Goal: Information Seeking & Learning: Find specific fact

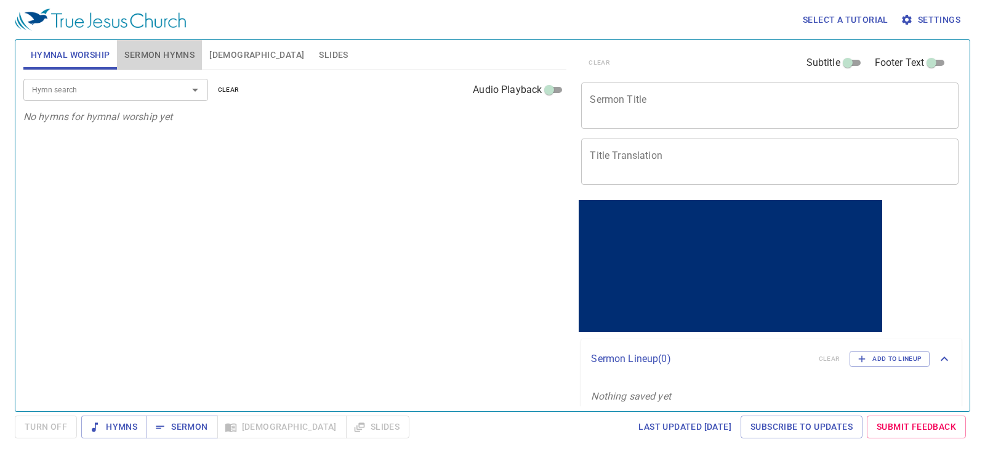
click at [150, 63] on button "Sermon Hymns" at bounding box center [159, 55] width 85 height 30
click at [311, 50] on button "Slides" at bounding box center [333, 55] width 44 height 30
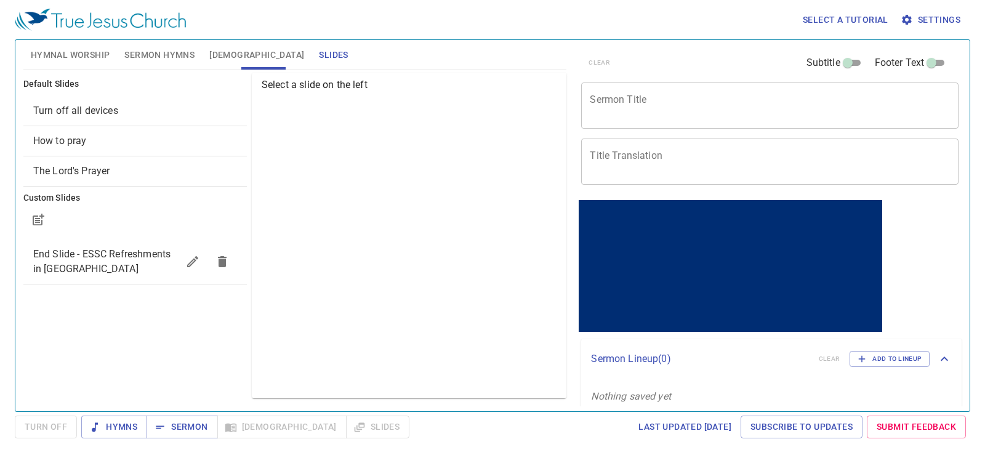
click at [111, 118] on div "Turn off all devices" at bounding box center [134, 111] width 223 height 30
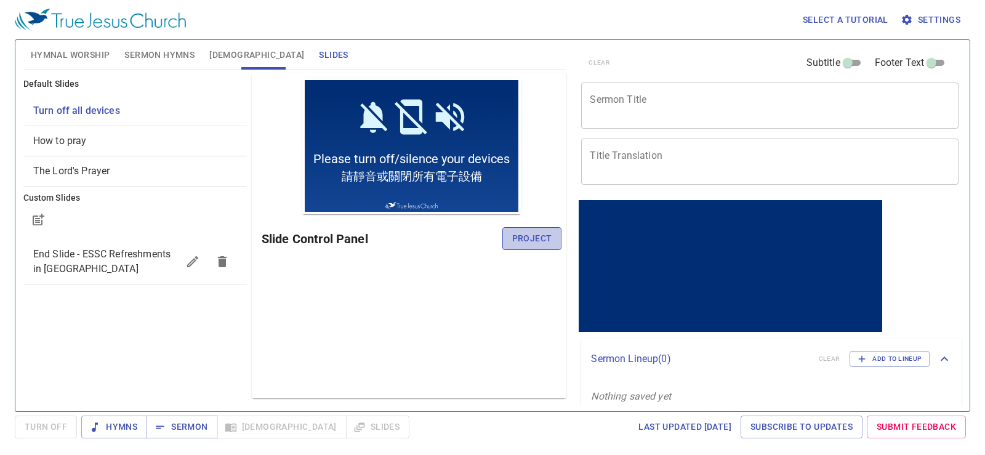
click at [530, 234] on span "Project" at bounding box center [532, 238] width 40 height 15
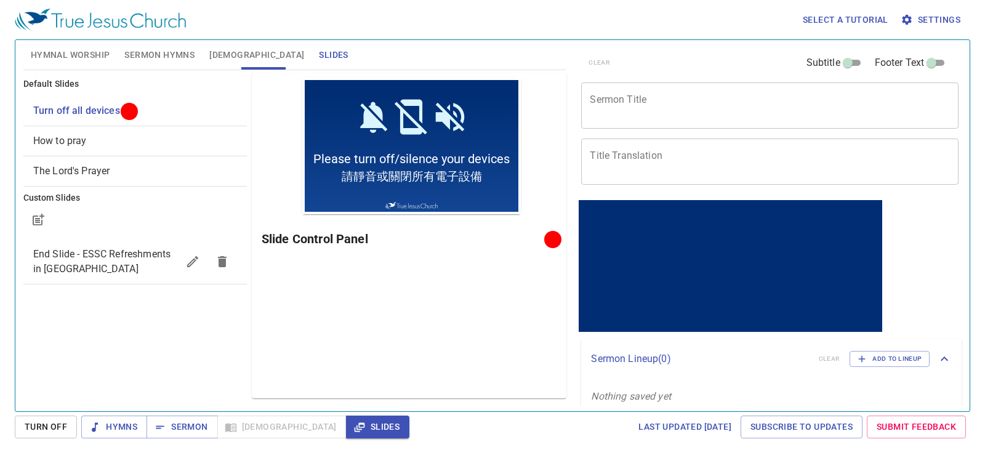
click at [718, 122] on div "x Sermon Title" at bounding box center [769, 105] width 377 height 46
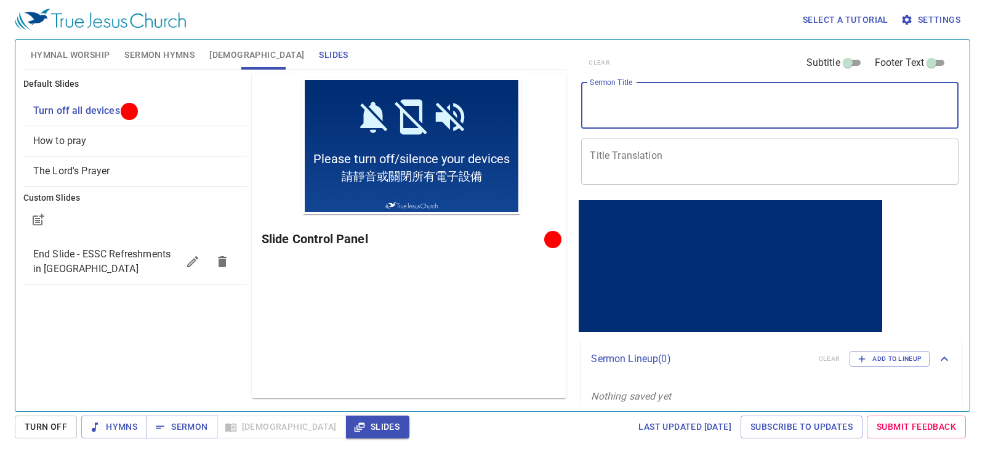
paste textarea "高科技時代的愛與管教: 談親子關懷 (1) Love and Discipline in the High-Tech Age"
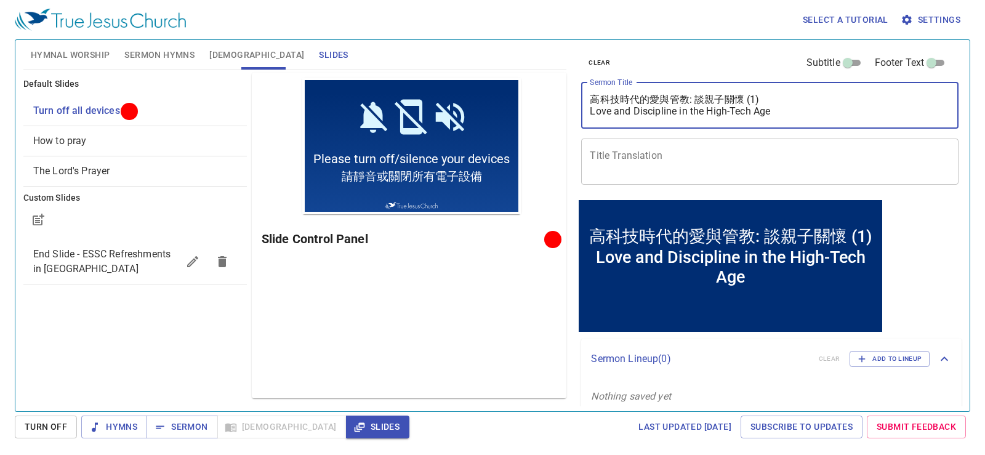
drag, startPoint x: 794, startPoint y: 113, endPoint x: 564, endPoint y: 134, distance: 231.2
click at [564, 134] on div "Hymnal Worship Sermon Hymns Bible Slides Hymn search Hymn search clear Audio Pl…" at bounding box center [492, 220] width 948 height 371
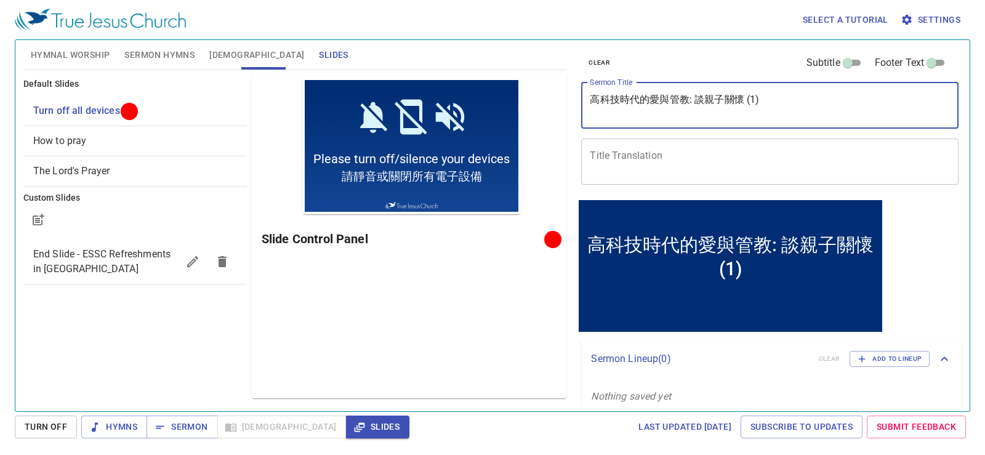
type textarea "高科技時代的愛與管教: 談親子關懷 (1)"
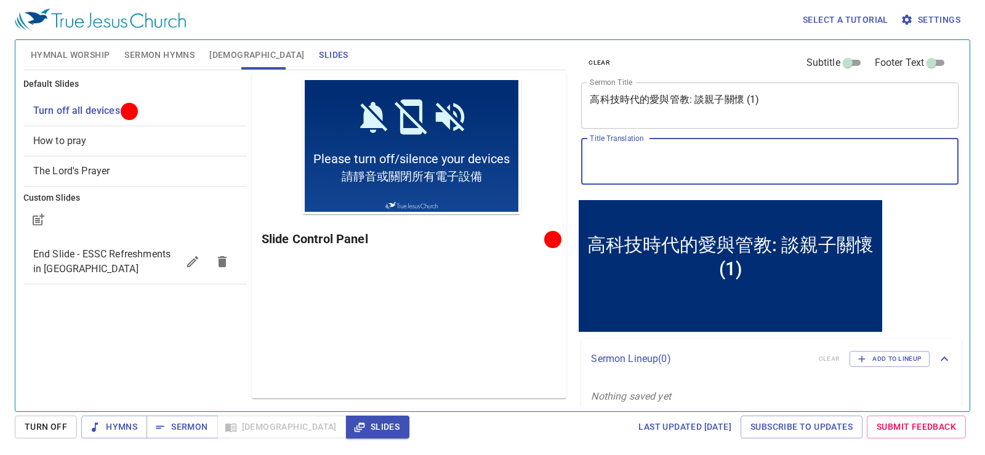
click at [639, 152] on textarea "Title Translation" at bounding box center [770, 161] width 360 height 23
paste textarea "Love and Discipline in the High-Tech Age"
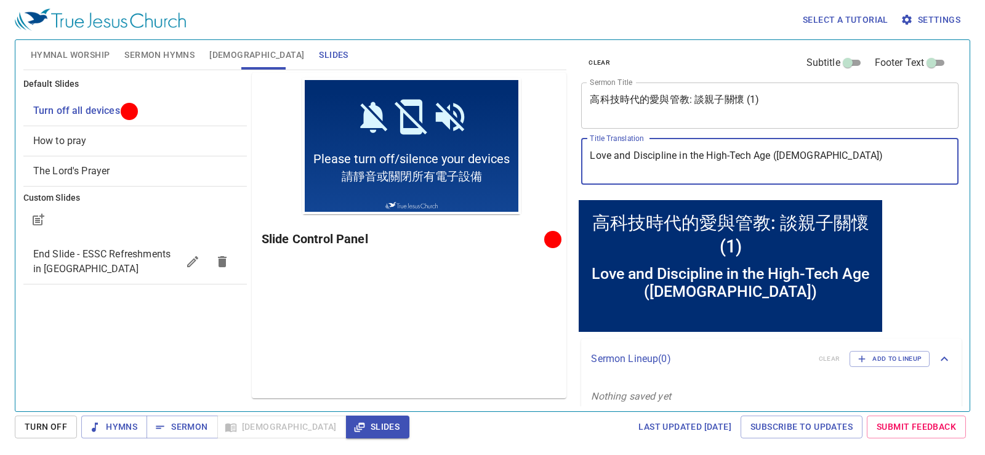
drag, startPoint x: 813, startPoint y: 165, endPoint x: 774, endPoint y: 158, distance: 39.4
click at [774, 158] on textarea "Love and Discipline in the High-Tech Age (1)" at bounding box center [770, 161] width 360 height 23
paste textarea "- Parent-Child Care"
type textarea "Love and Discipline in the High-Tech Age - Parent-Child Care (1)"
click at [162, 54] on span "Sermon Hymns" at bounding box center [159, 54] width 70 height 15
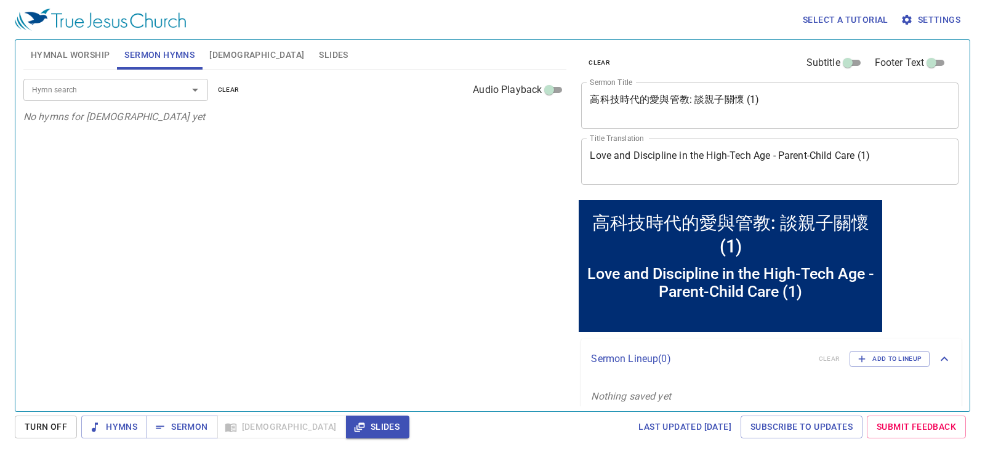
click at [133, 87] on input "Hymn search" at bounding box center [97, 89] width 141 height 14
click at [84, 50] on span "Hymnal Worship" at bounding box center [70, 54] width 79 height 15
click at [97, 82] on div "Hymn search" at bounding box center [115, 90] width 185 height 22
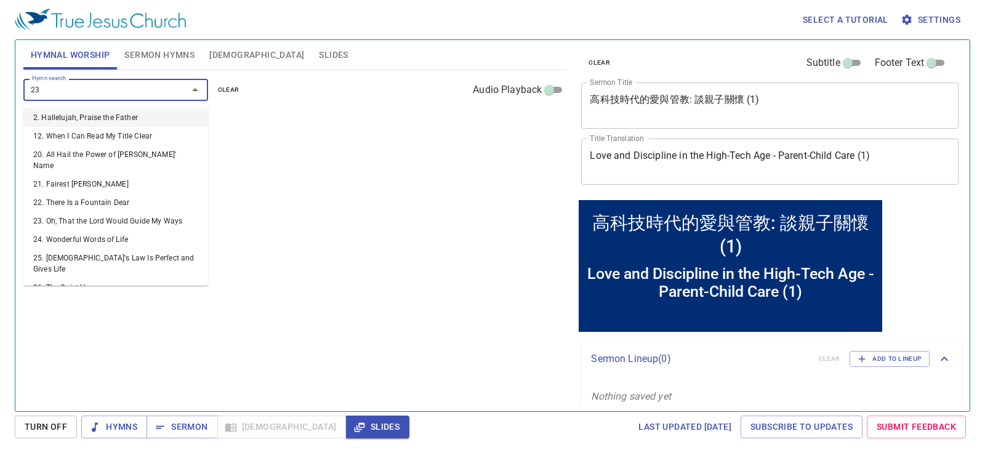
type input "231"
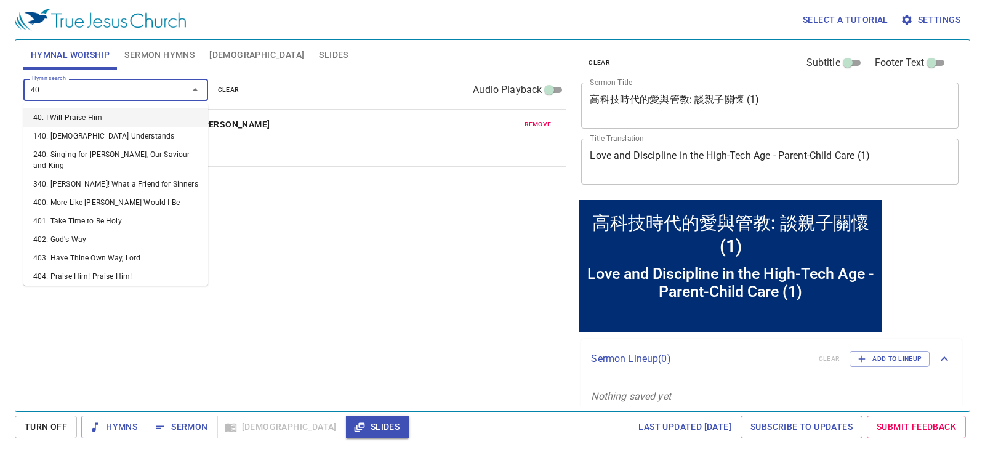
type input "403"
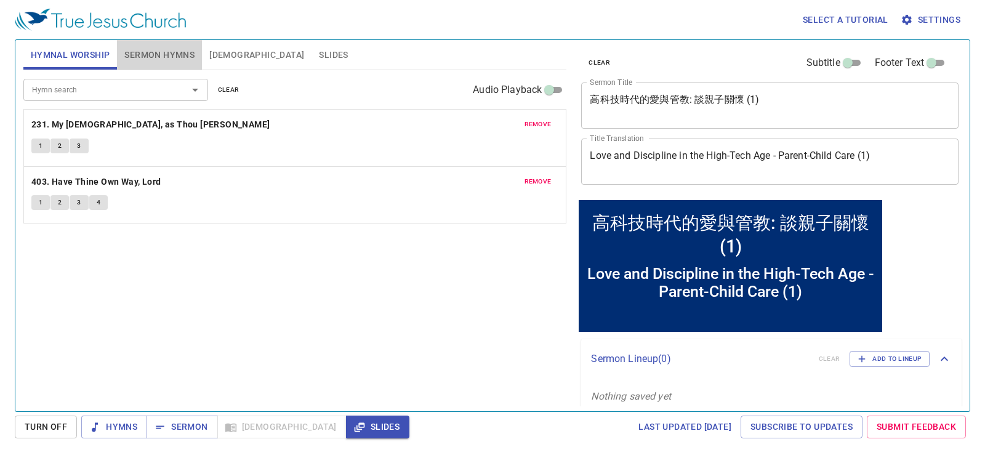
click at [150, 48] on span "Sermon Hymns" at bounding box center [159, 54] width 70 height 15
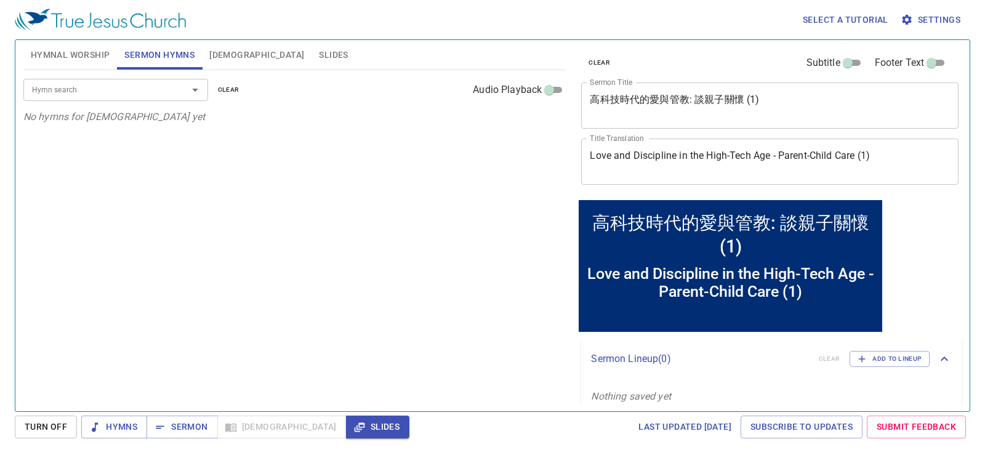
click at [87, 97] on input "Hymn search" at bounding box center [97, 89] width 141 height 14
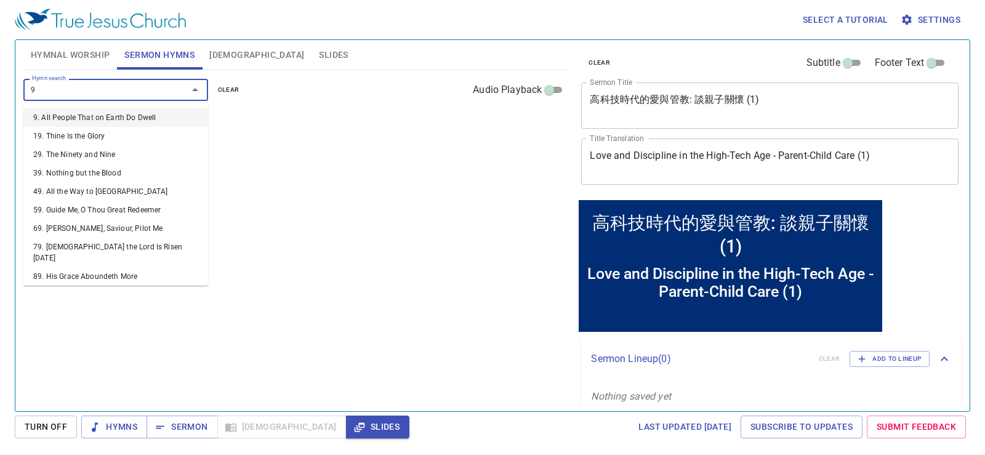
type input "99"
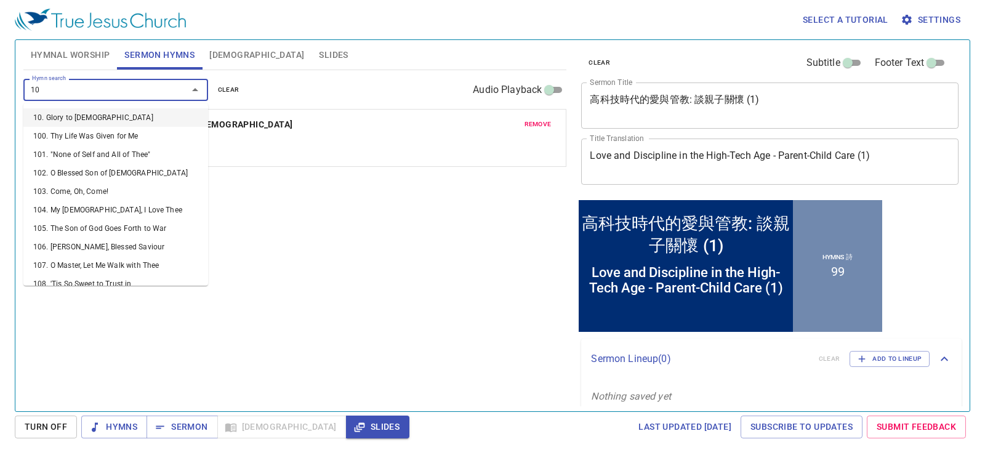
type input "100"
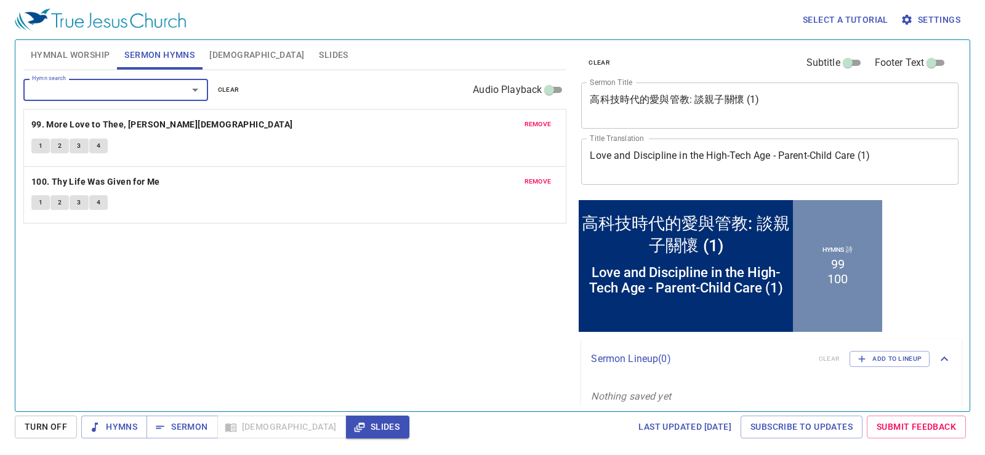
click at [74, 58] on span "Hymnal Worship" at bounding box center [70, 54] width 79 height 15
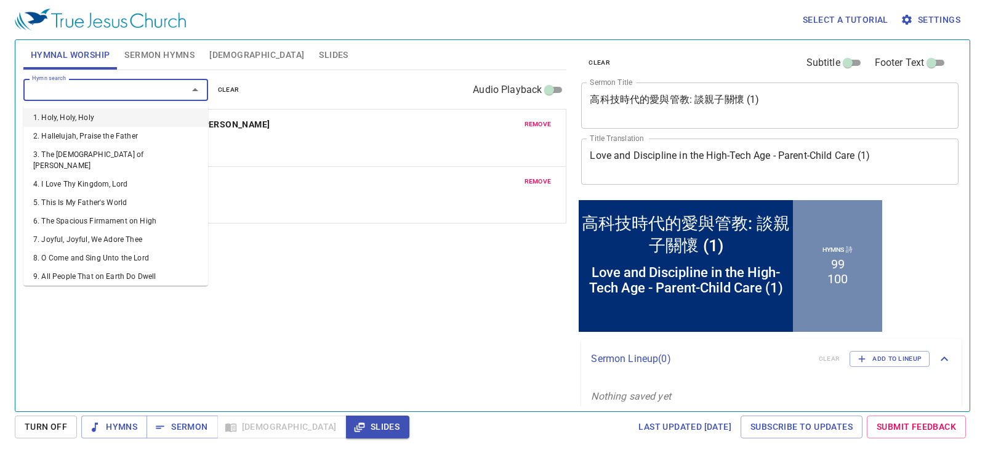
click at [82, 85] on input "Hymn search" at bounding box center [97, 89] width 141 height 14
type input "450"
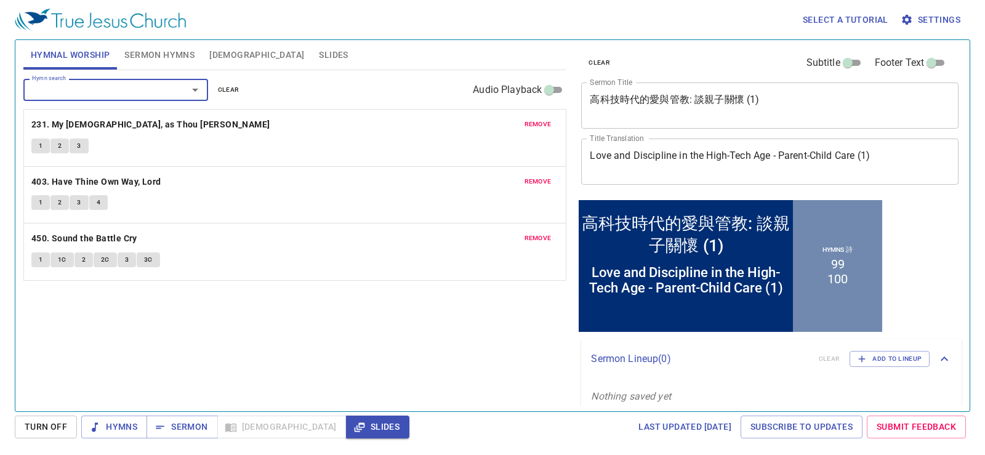
click at [158, 58] on span "Sermon Hymns" at bounding box center [159, 54] width 70 height 15
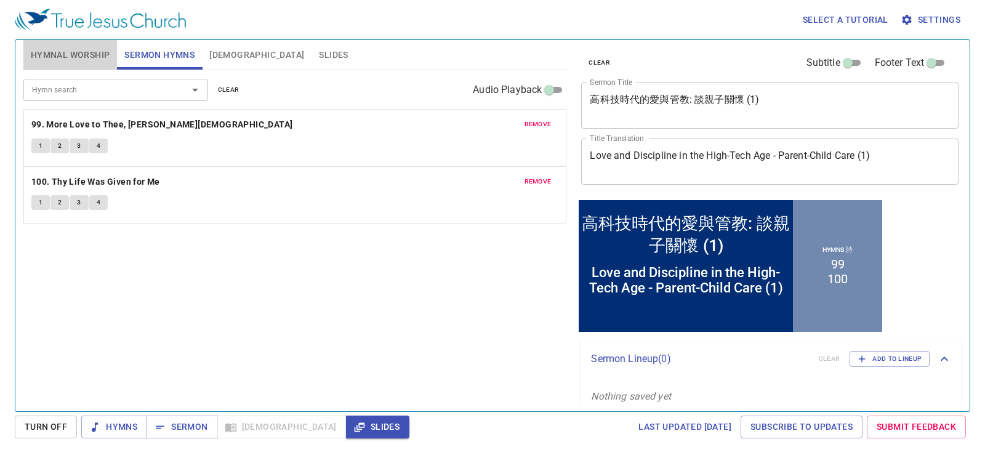
click at [86, 61] on span "Hymnal Worship" at bounding box center [70, 54] width 79 height 15
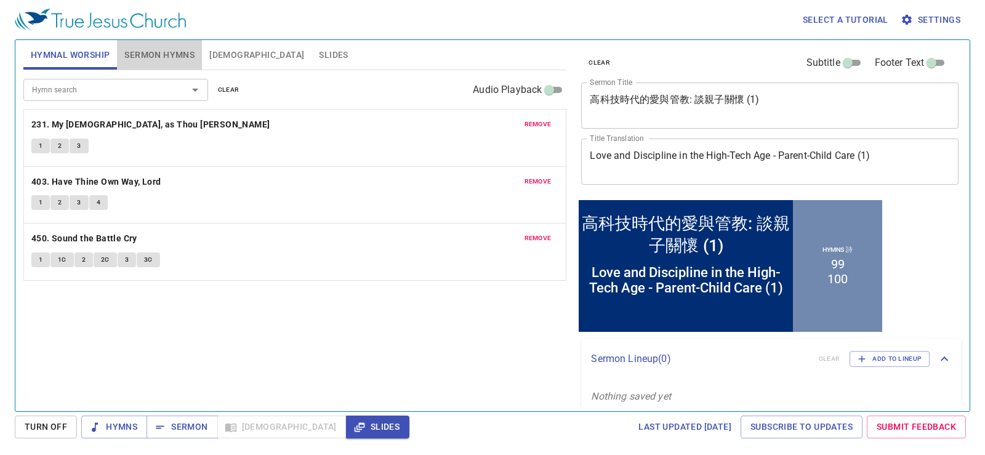
click at [148, 52] on span "Sermon Hymns" at bounding box center [159, 54] width 70 height 15
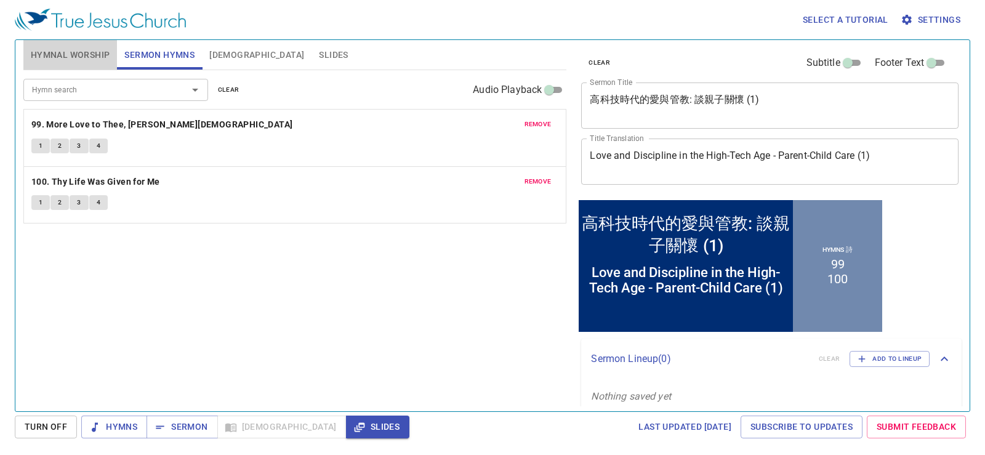
click at [58, 40] on button "Hymnal Worship" at bounding box center [70, 55] width 94 height 30
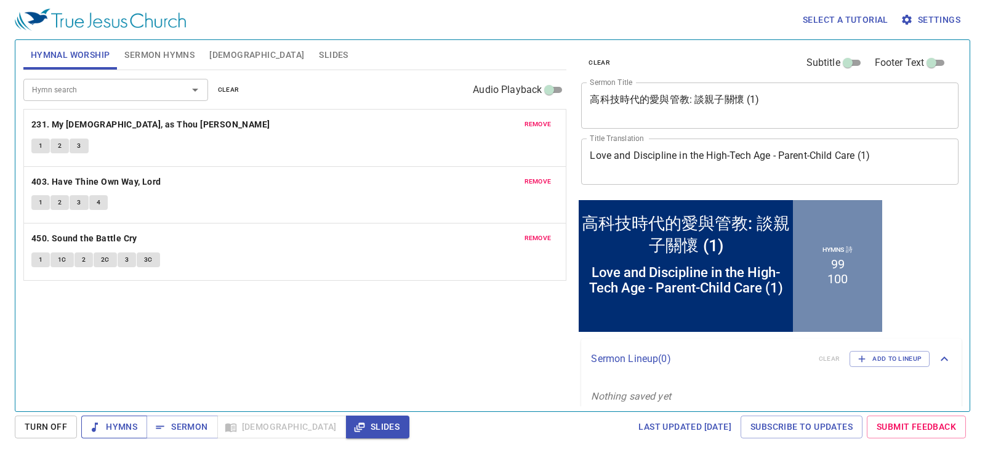
click at [124, 435] on button "Hymns" at bounding box center [114, 426] width 66 height 23
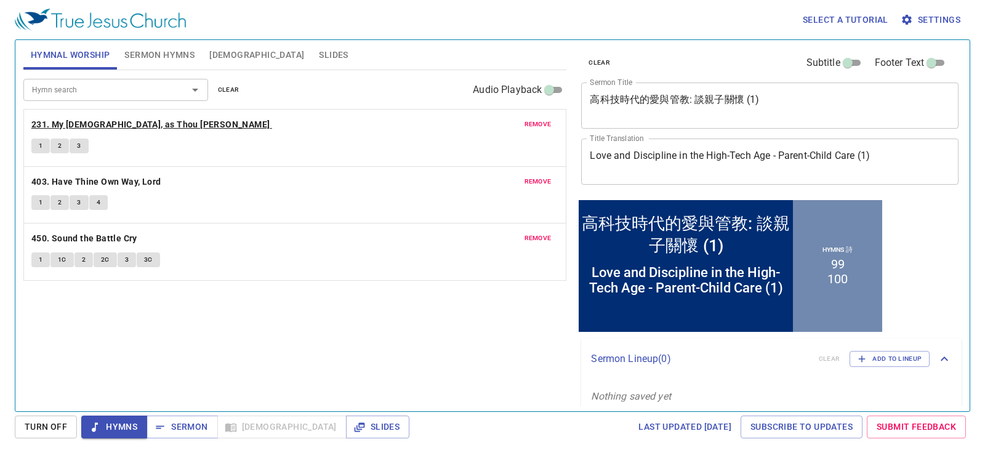
click at [79, 127] on b "231. My [DEMOGRAPHIC_DATA], as Thou [PERSON_NAME]" at bounding box center [150, 124] width 239 height 15
click at [35, 140] on button "1" at bounding box center [40, 145] width 18 height 15
click at [373, 60] on div "Hymnal Worship Sermon Hymns Bible Slides" at bounding box center [294, 55] width 543 height 30
click at [98, 174] on b "403. Have Thine Own Way, Lord" at bounding box center [96, 181] width 130 height 15
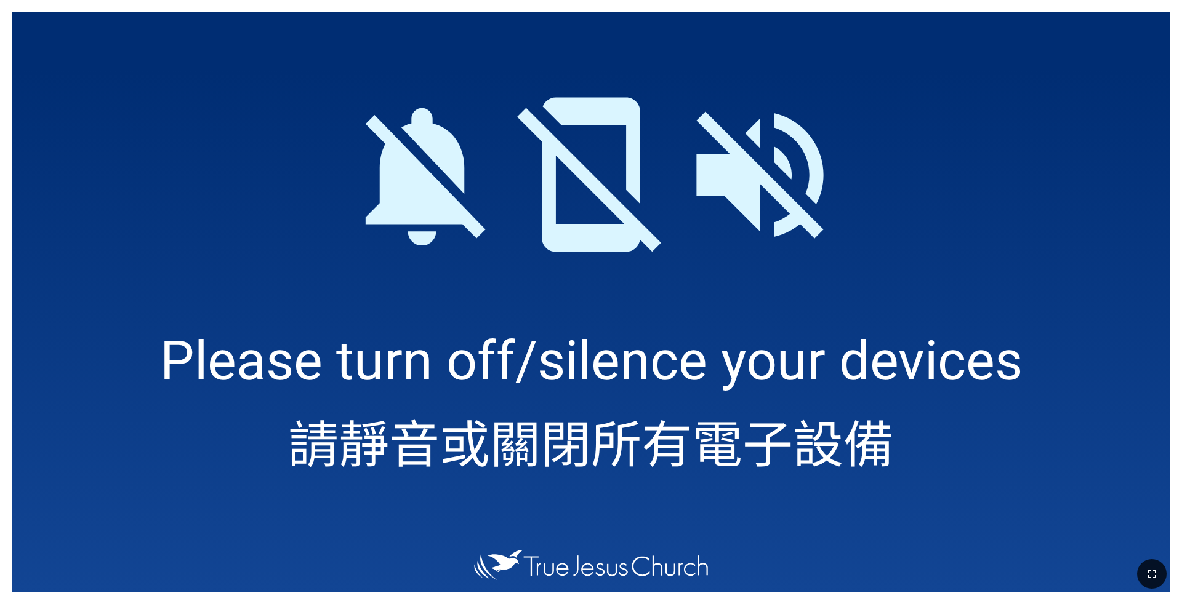
click at [974, 483] on button "button" at bounding box center [1152, 574] width 30 height 30
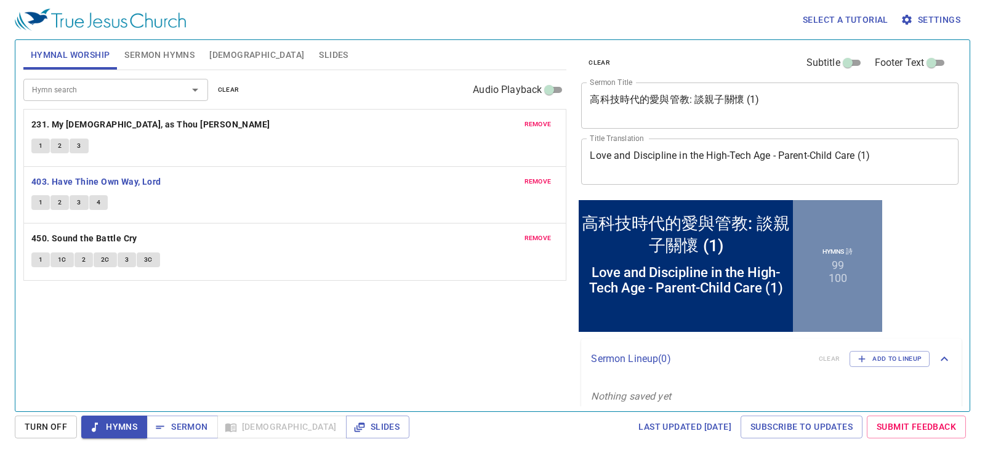
click at [41, 203] on span "1" at bounding box center [41, 202] width 4 height 11
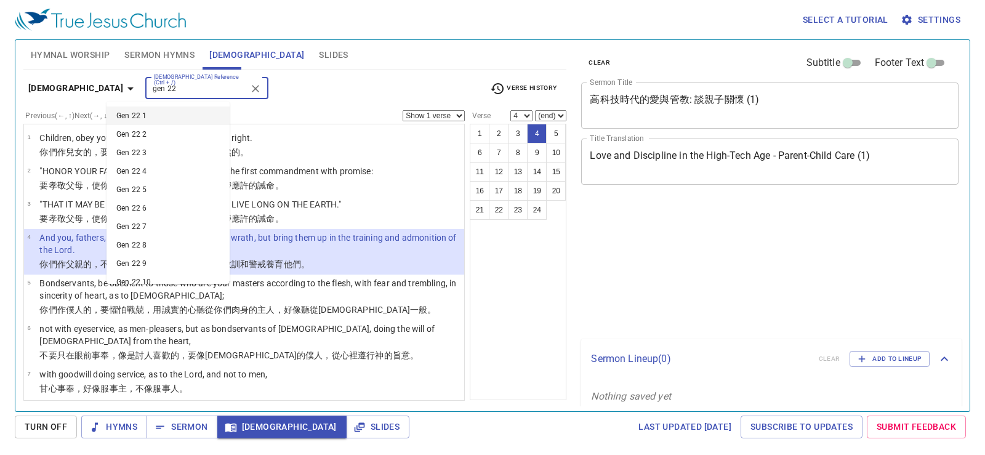
select select "4"
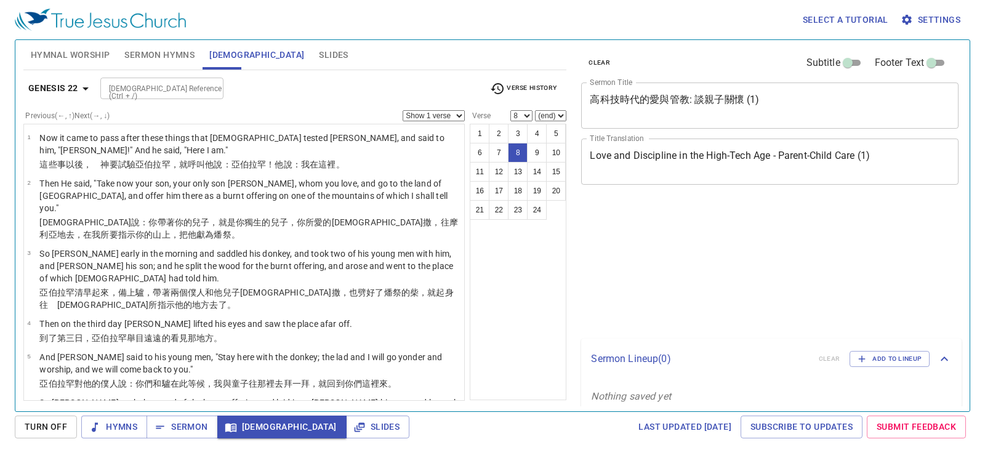
select select "8"
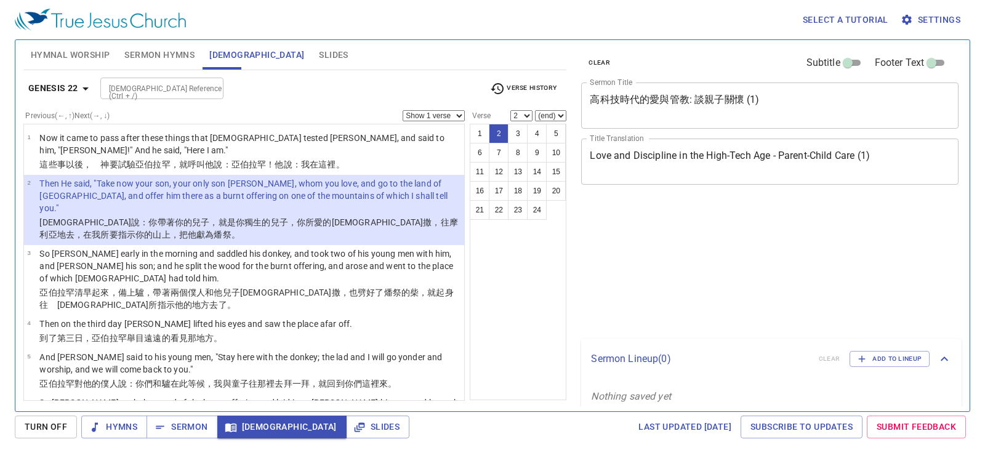
select select "2"
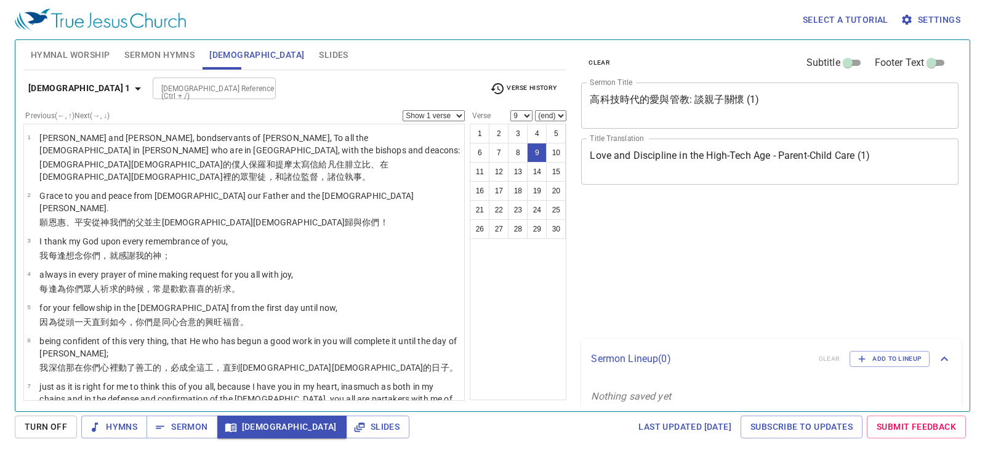
select select "9"
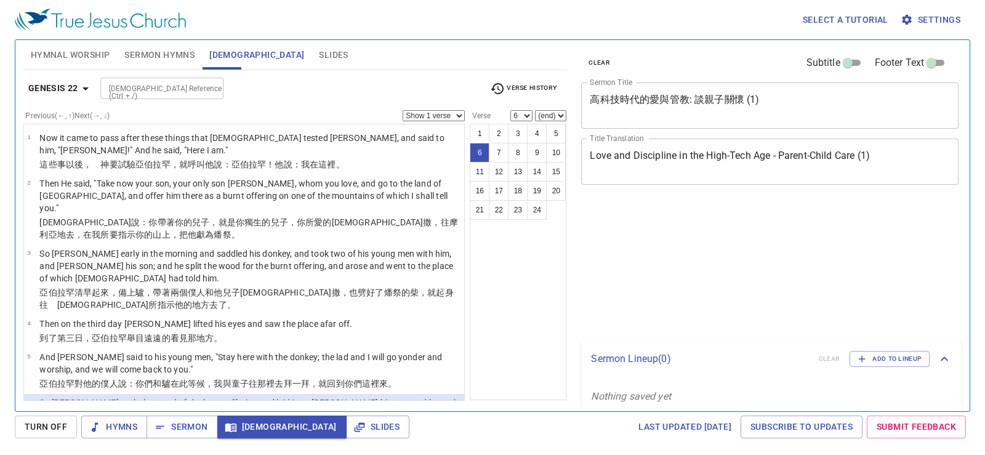
select select "6"
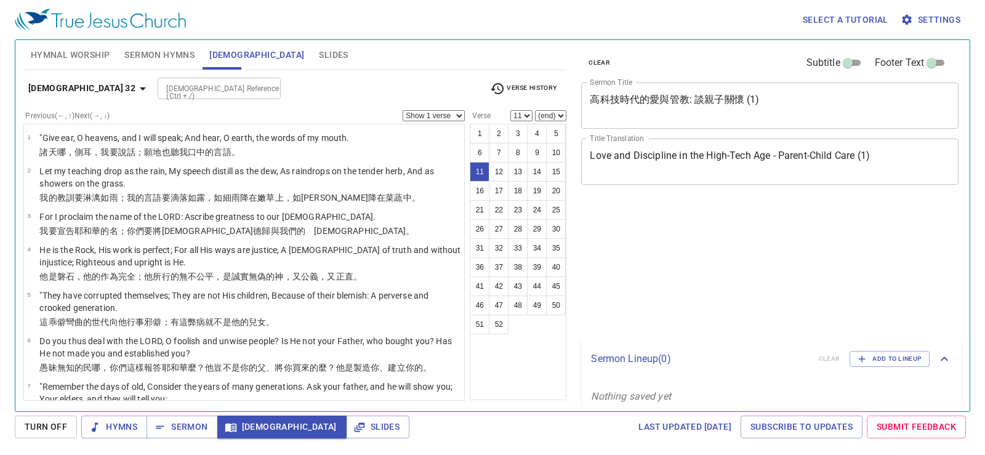
select select "11"
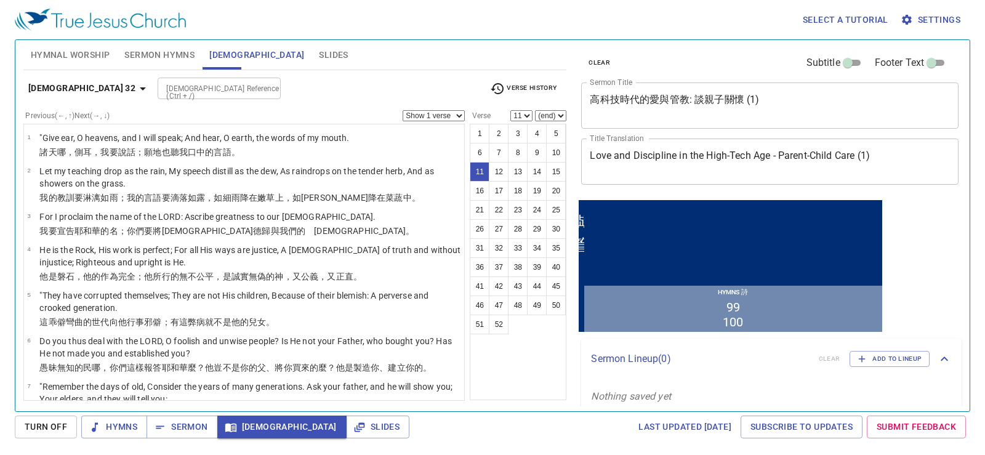
scroll to position [263, 0]
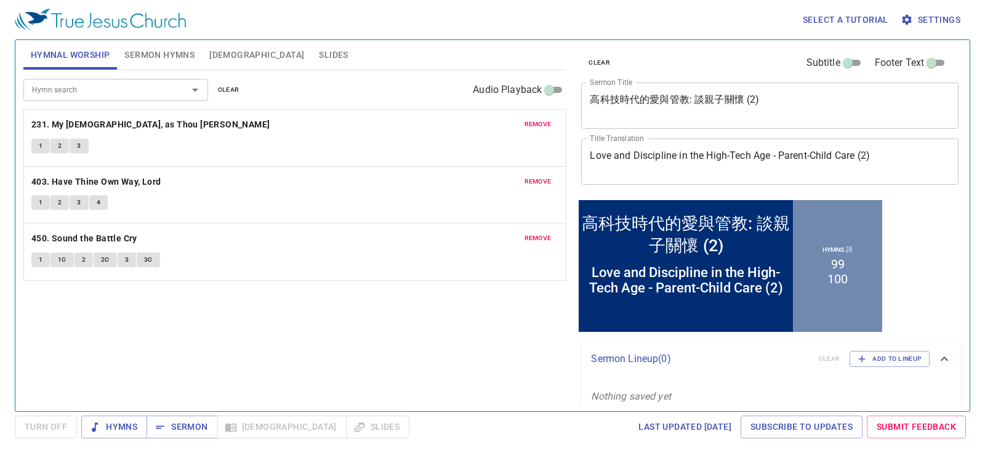
click at [226, 90] on span "clear" at bounding box center [229, 89] width 22 height 11
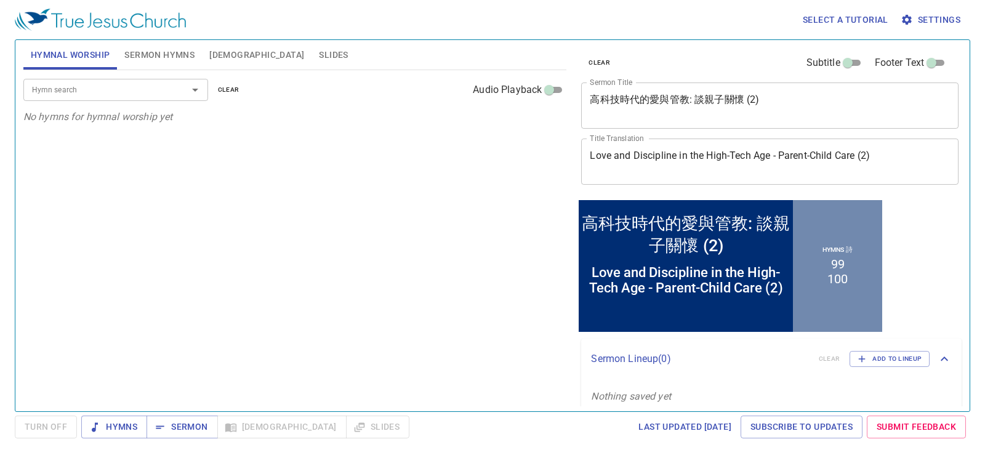
click at [118, 97] on input "Hymn search" at bounding box center [97, 89] width 141 height 14
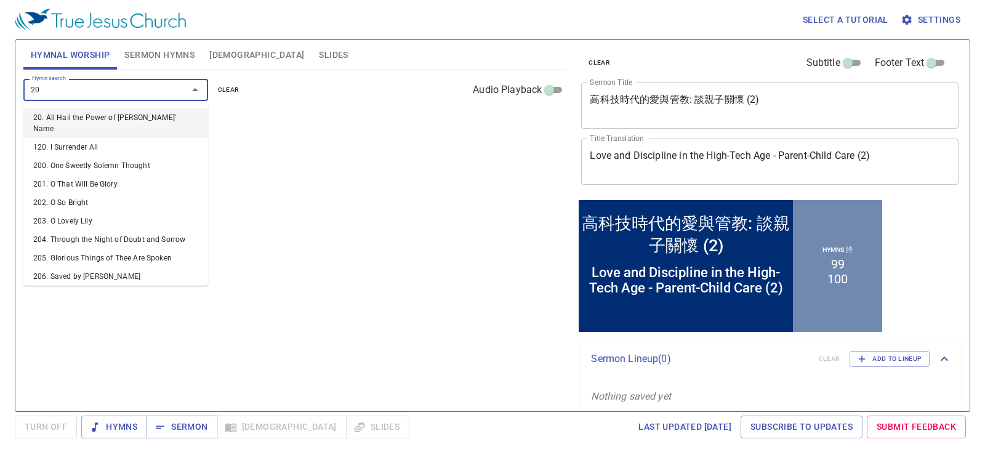
type input "207"
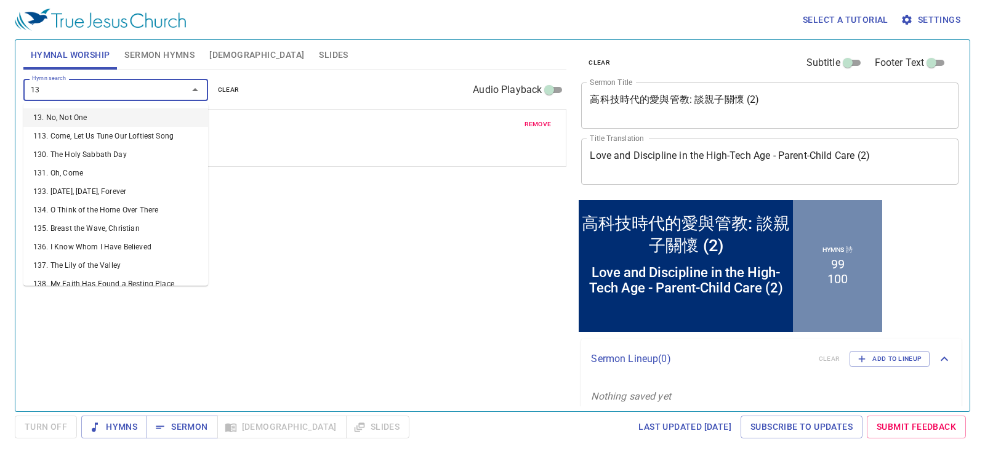
type input "136"
type input "109"
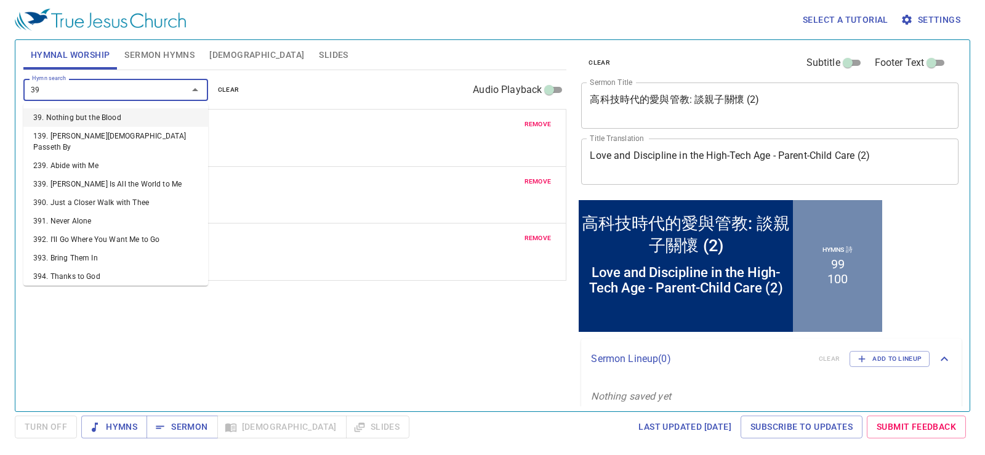
type input "398"
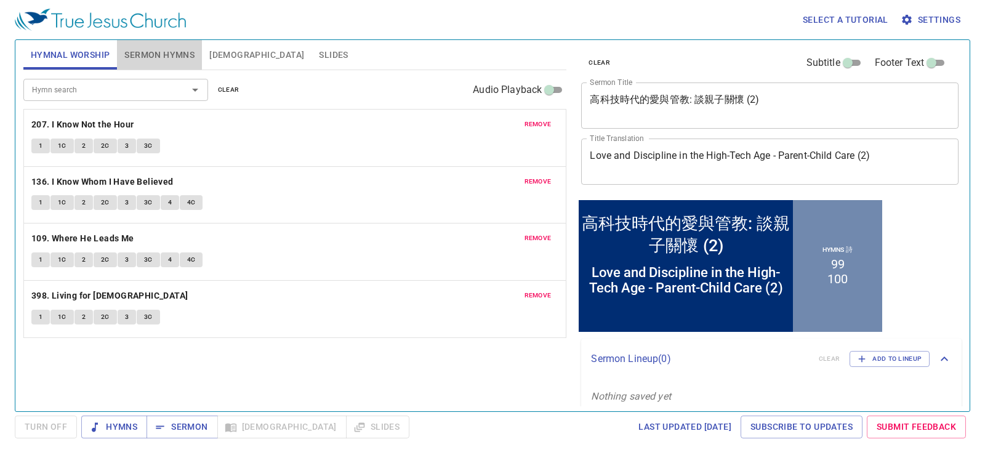
click at [167, 63] on button "Sermon Hymns" at bounding box center [159, 55] width 85 height 30
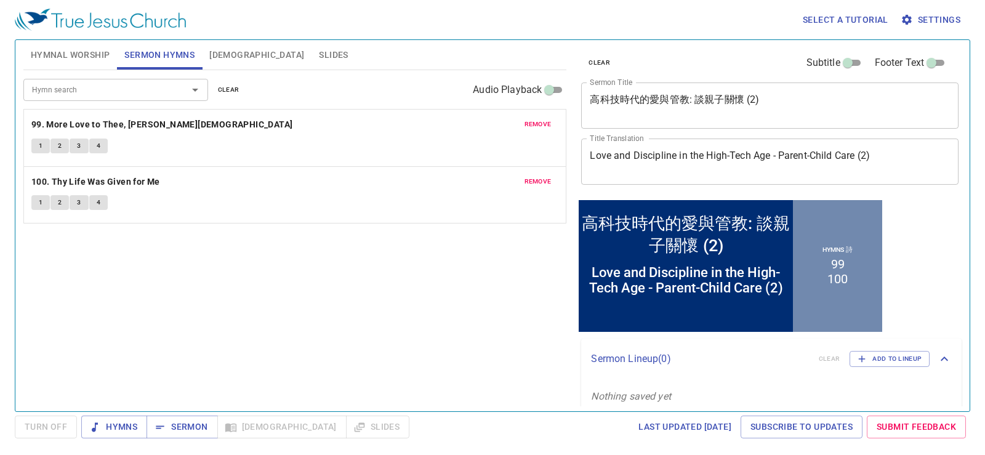
click at [539, 121] on span "remove" at bounding box center [537, 124] width 27 height 11
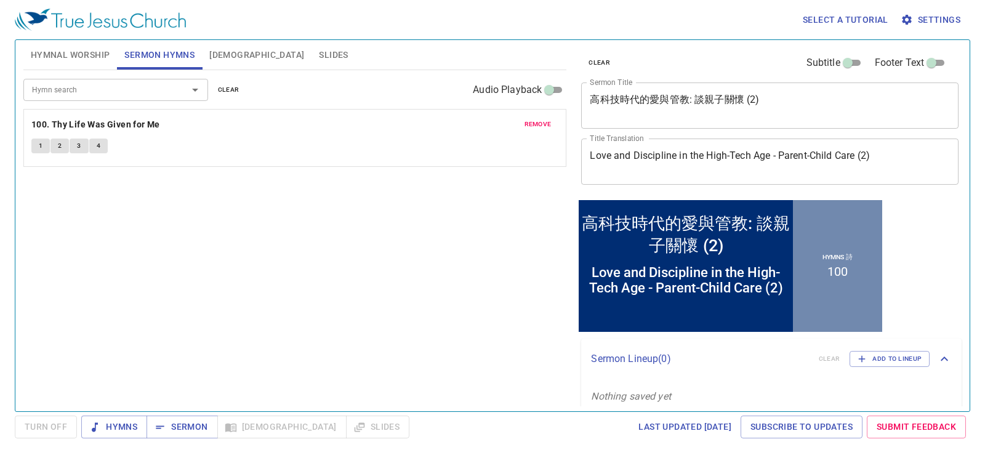
click at [542, 122] on span "remove" at bounding box center [537, 124] width 27 height 11
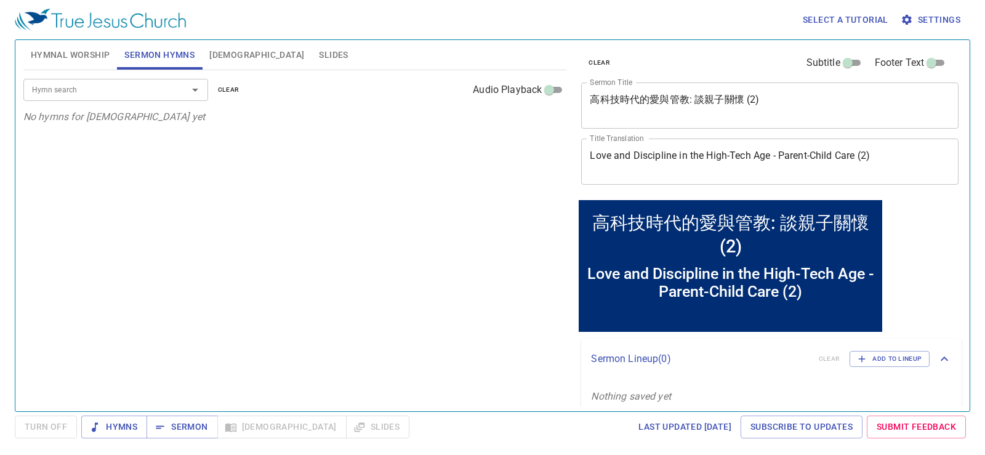
click at [143, 94] on input "Hymn search" at bounding box center [97, 89] width 141 height 14
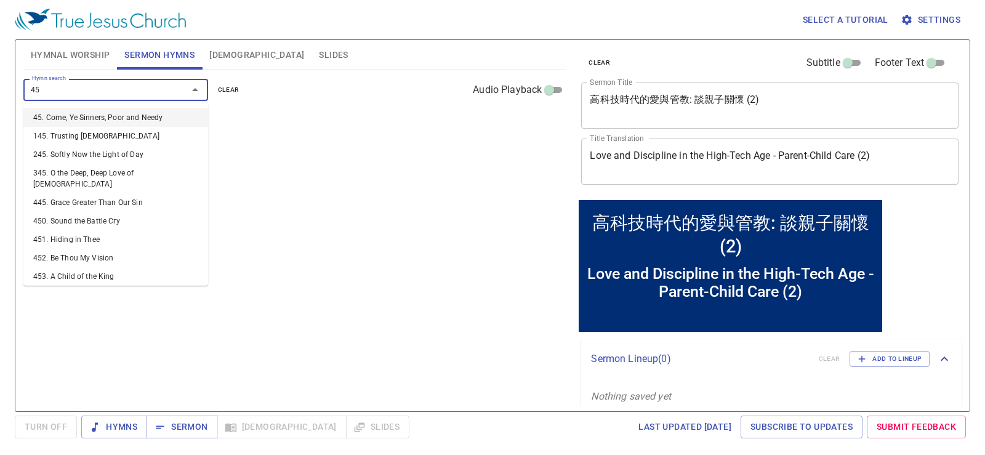
type input "452"
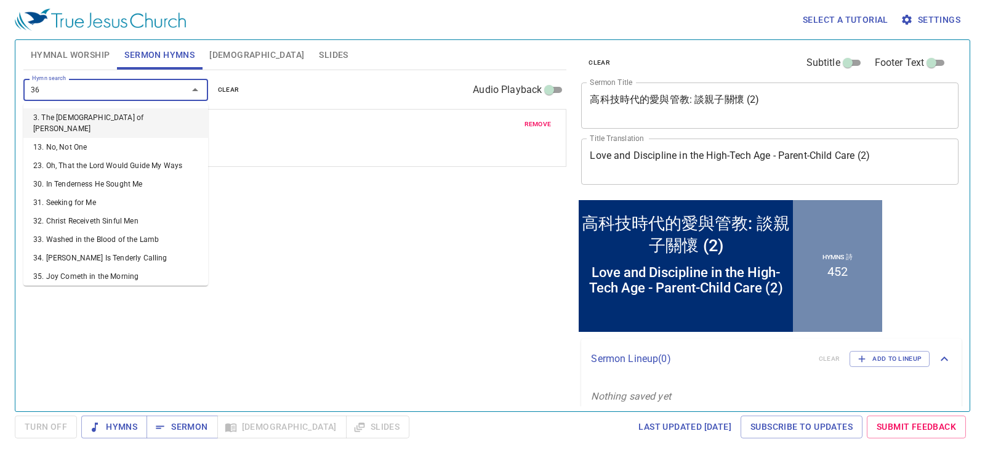
type input "363"
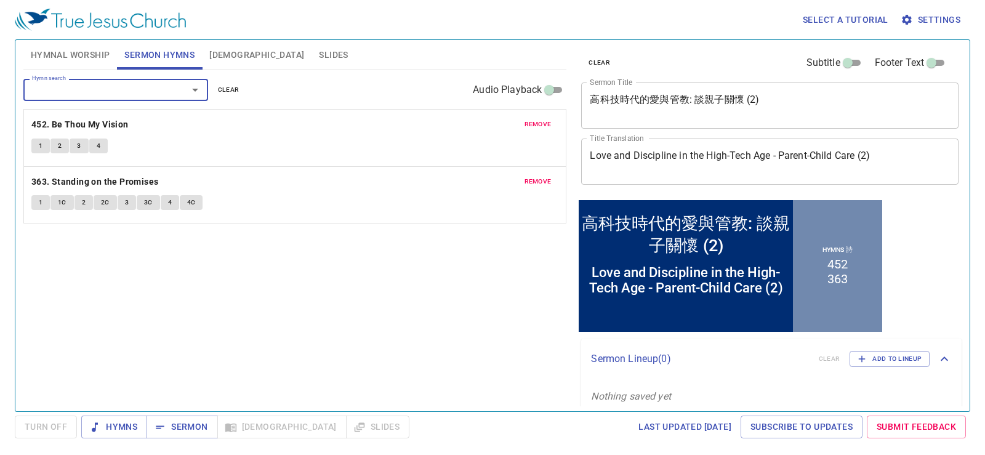
click at [39, 66] on button "Hymnal Worship" at bounding box center [70, 55] width 94 height 30
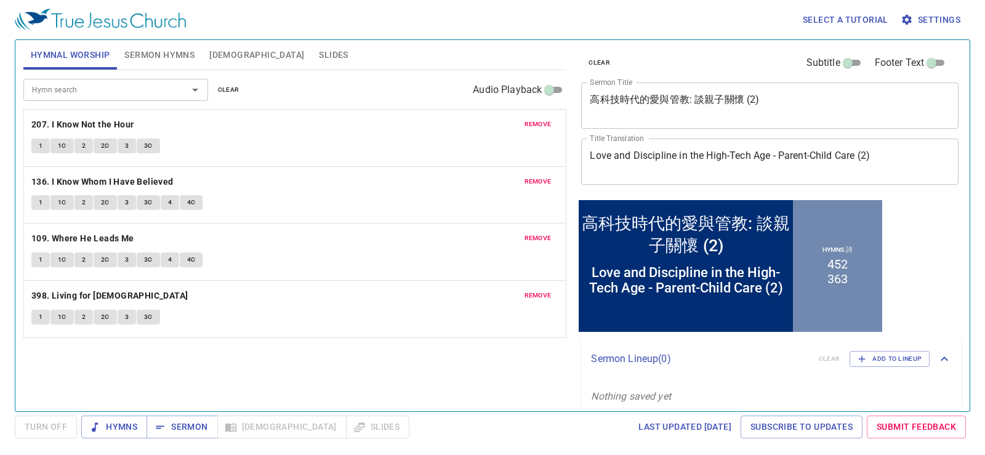
click at [371, 95] on div "Hymn search Hymn search clear Audio Playback" at bounding box center [294, 89] width 543 height 39
click at [180, 50] on span "Sermon Hymns" at bounding box center [159, 54] width 70 height 15
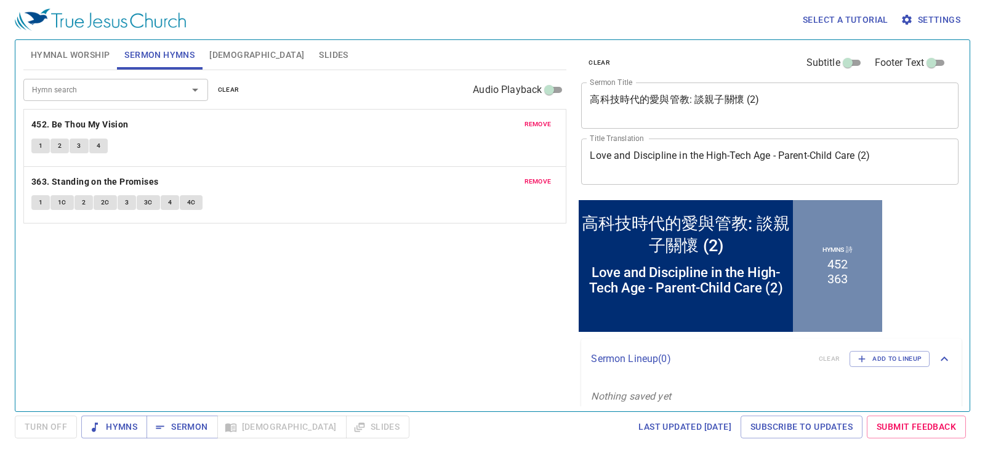
click at [106, 61] on span "Hymnal Worship" at bounding box center [70, 54] width 79 height 15
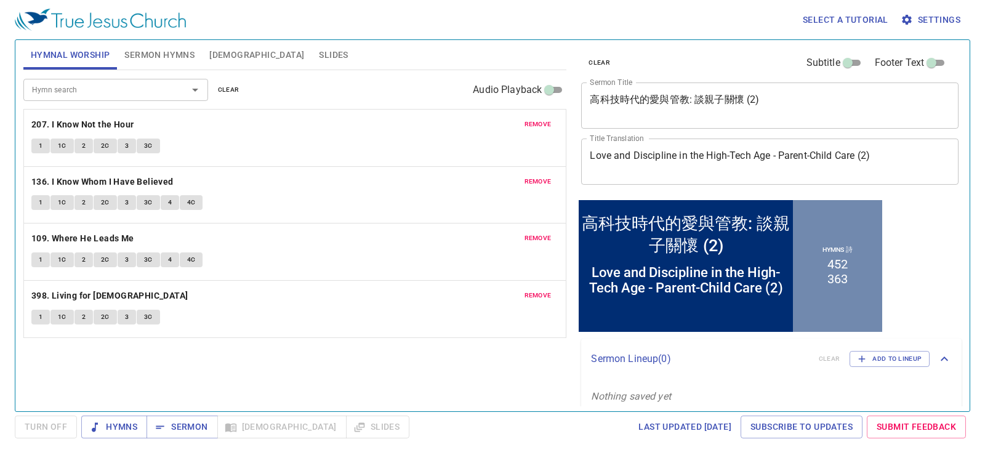
click at [222, 60] on span "Bible" at bounding box center [256, 54] width 95 height 15
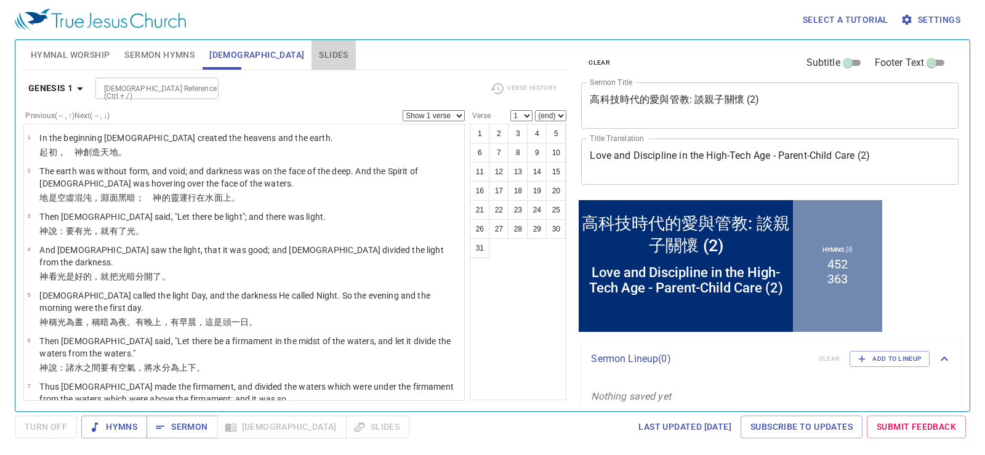
click at [319, 47] on span "Slides" at bounding box center [333, 54] width 29 height 15
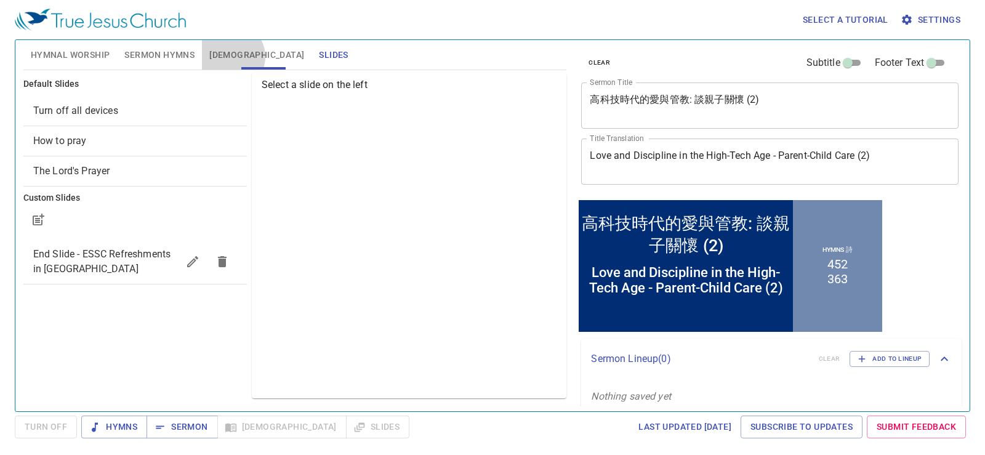
click at [228, 58] on span "Bible" at bounding box center [256, 54] width 95 height 15
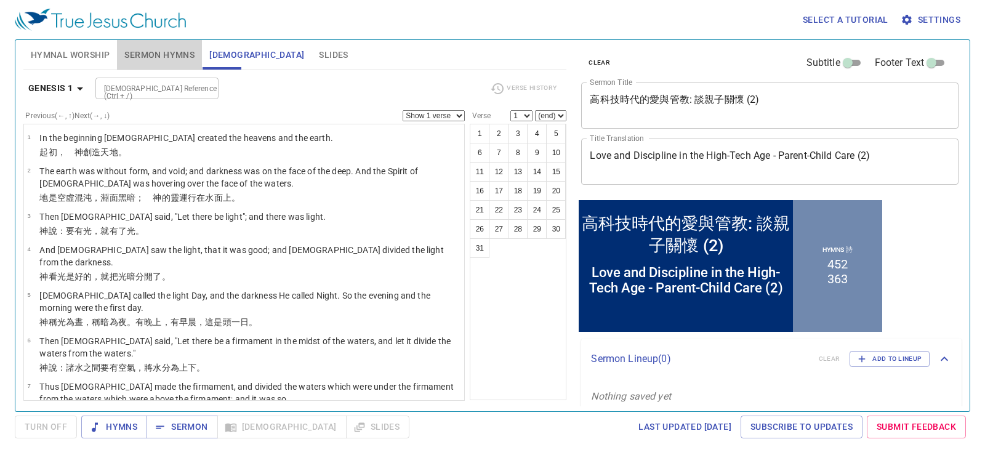
click at [156, 55] on span "Sermon Hymns" at bounding box center [159, 54] width 70 height 15
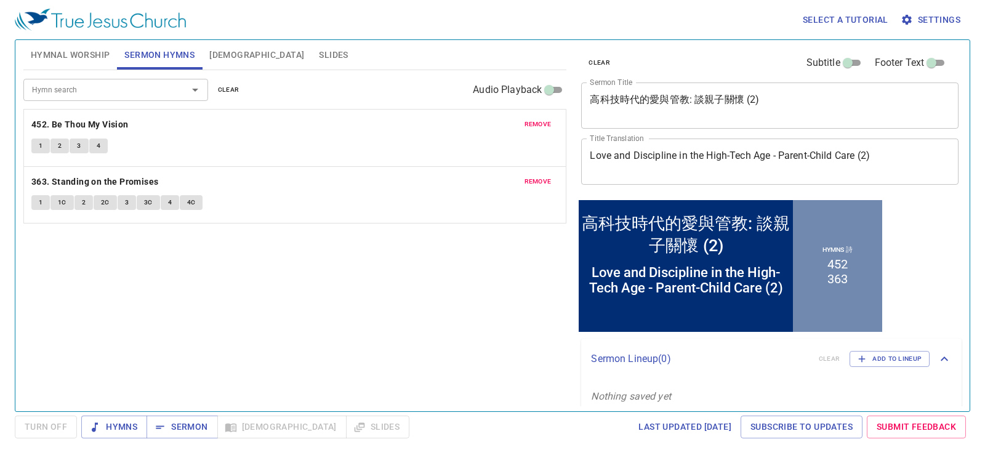
click at [226, 52] on span "Bible" at bounding box center [256, 54] width 95 height 15
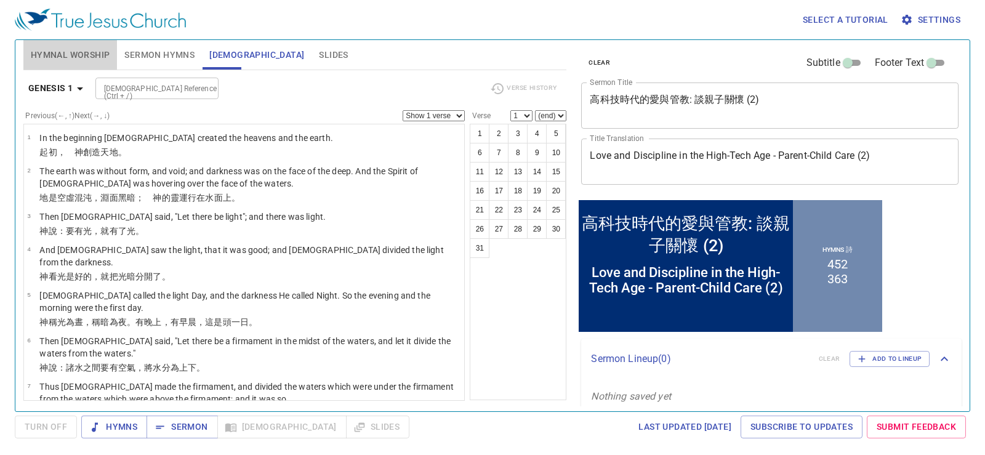
click at [68, 58] on span "Hymnal Worship" at bounding box center [70, 54] width 79 height 15
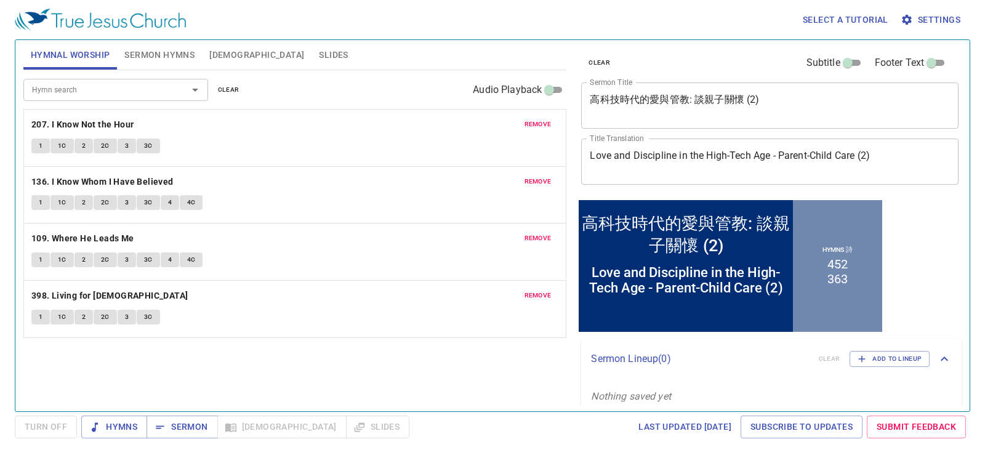
click at [319, 60] on span "Slides" at bounding box center [333, 54] width 29 height 15
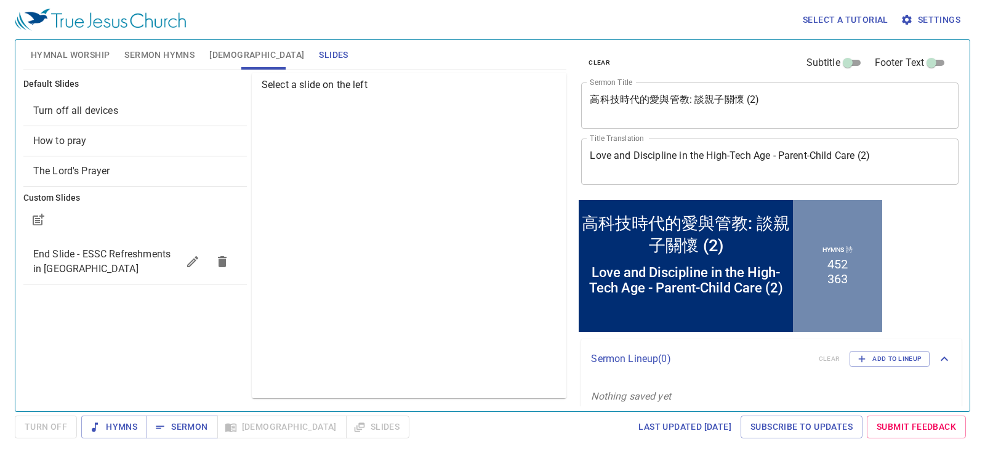
click at [218, 57] on span "Bible" at bounding box center [256, 54] width 95 height 15
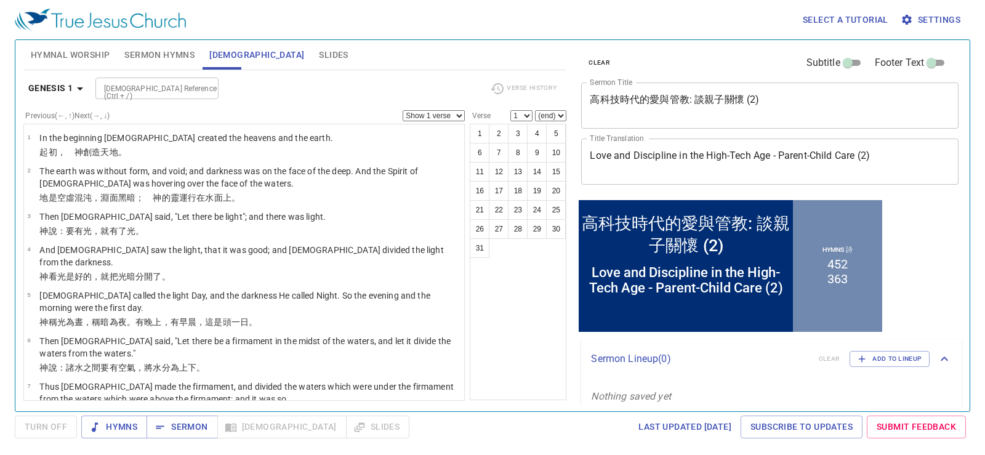
click at [144, 60] on span "Sermon Hymns" at bounding box center [159, 54] width 70 height 15
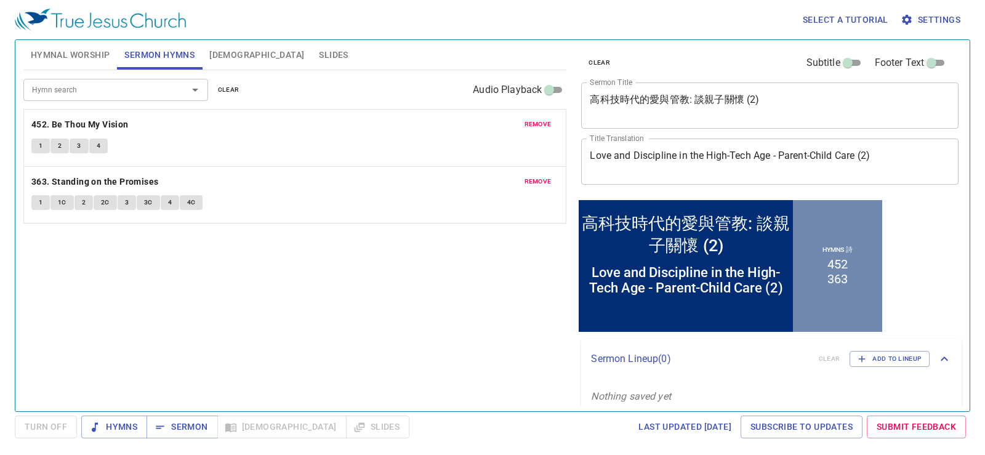
click at [146, 97] on div "Hymn search" at bounding box center [115, 90] width 185 height 22
drag, startPoint x: 230, startPoint y: 331, endPoint x: 230, endPoint y: 323, distance: 7.4
click at [230, 335] on div "Hymn search Hymn search clear Audio Playback remove 452. Be Thou My Vision 1 2 …" at bounding box center [294, 235] width 543 height 331
click at [76, 58] on span "Hymnal Worship" at bounding box center [70, 54] width 79 height 15
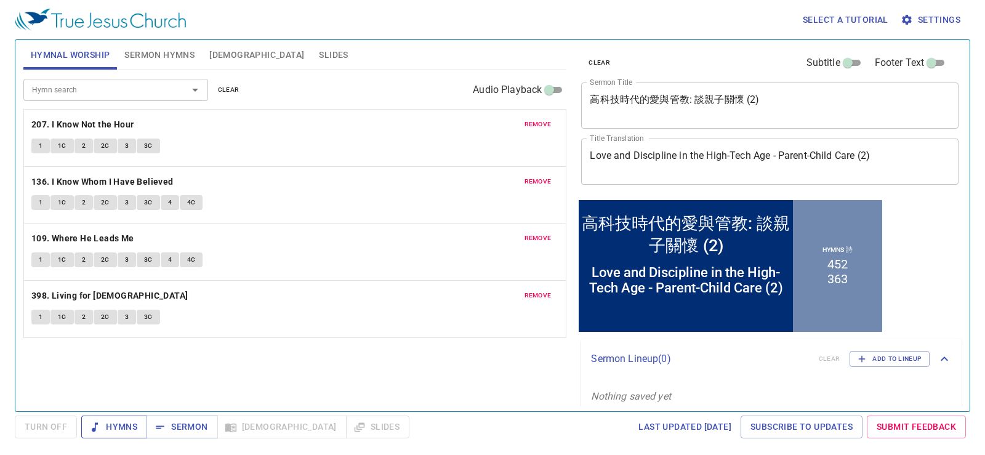
click at [123, 428] on span "Hymns" at bounding box center [114, 426] width 46 height 15
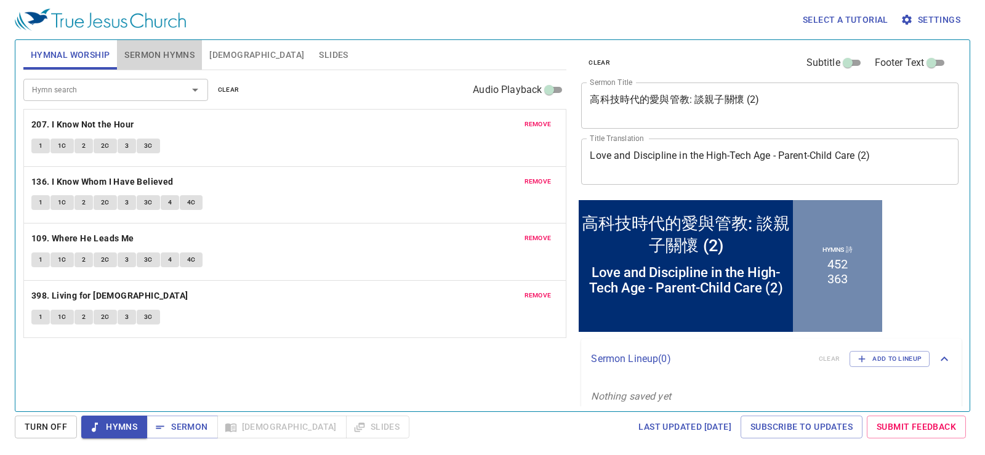
click at [167, 58] on span "Sermon Hymns" at bounding box center [159, 54] width 70 height 15
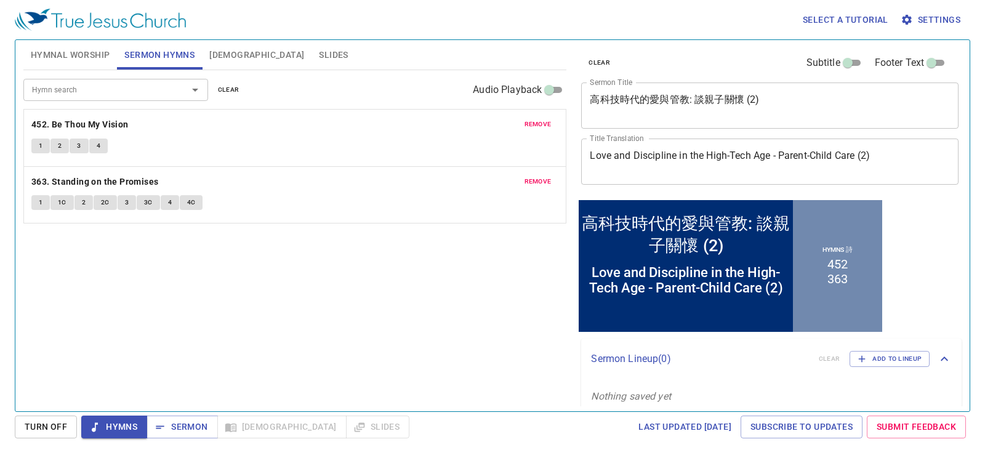
click at [222, 52] on span "Bible" at bounding box center [256, 54] width 95 height 15
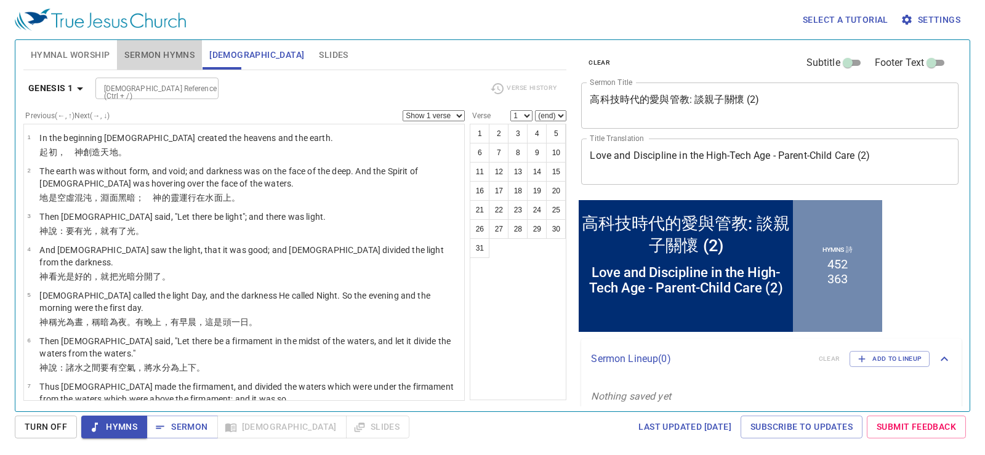
click at [143, 66] on button "Sermon Hymns" at bounding box center [159, 55] width 85 height 30
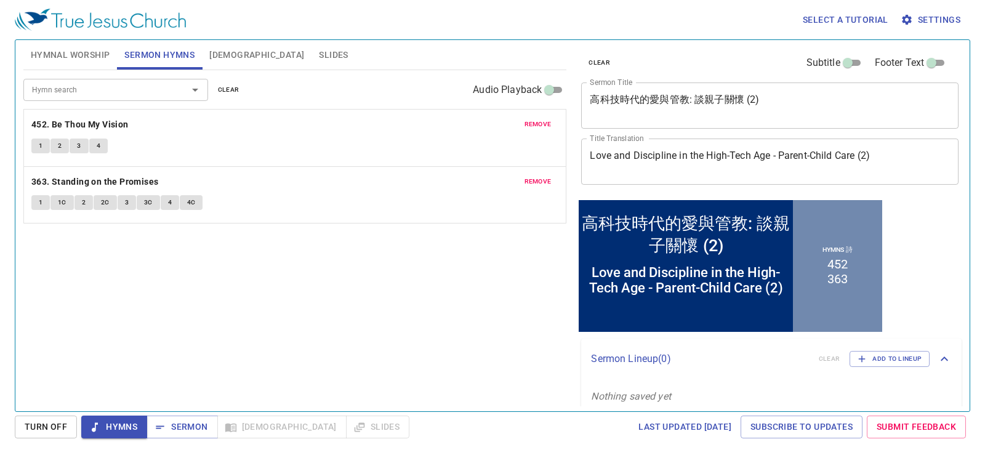
click at [97, 60] on span "Hymnal Worship" at bounding box center [70, 54] width 79 height 15
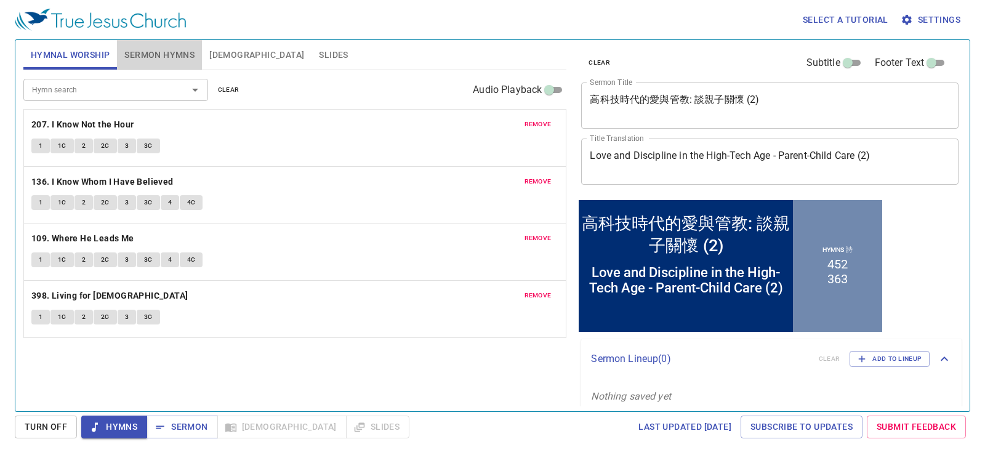
click at [154, 58] on span "Sermon Hymns" at bounding box center [159, 54] width 70 height 15
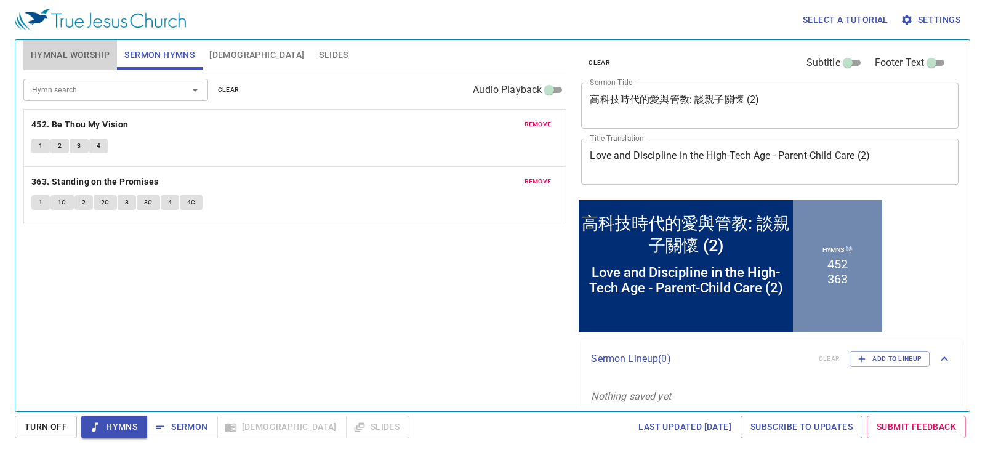
click at [76, 58] on span "Hymnal Worship" at bounding box center [70, 54] width 79 height 15
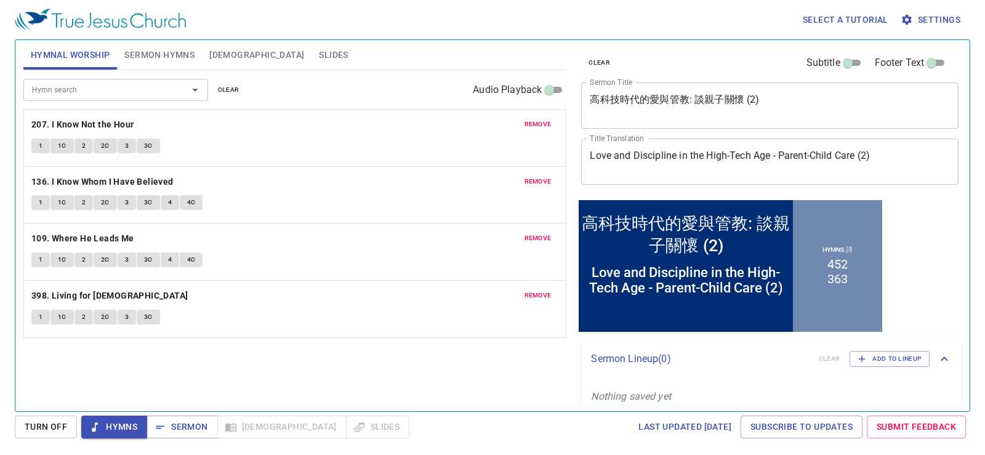
click at [149, 58] on span "Sermon Hymns" at bounding box center [159, 54] width 70 height 15
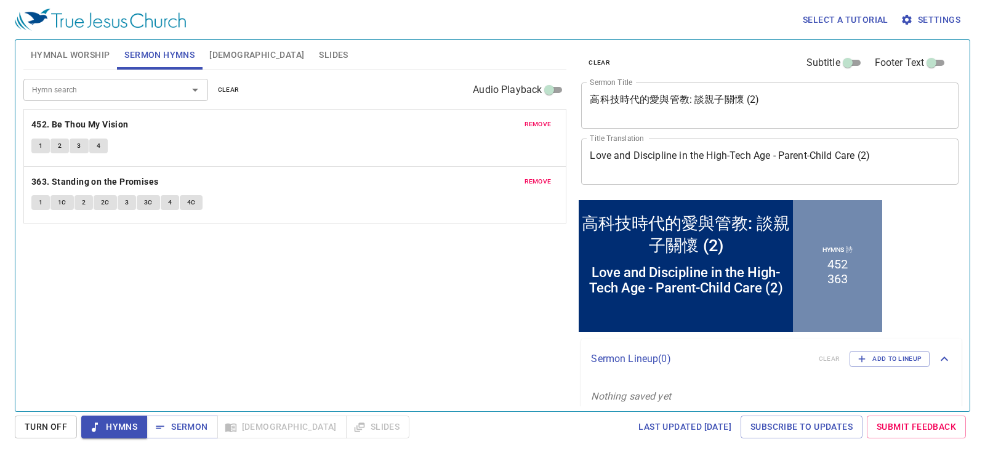
click at [98, 57] on span "Hymnal Worship" at bounding box center [70, 54] width 79 height 15
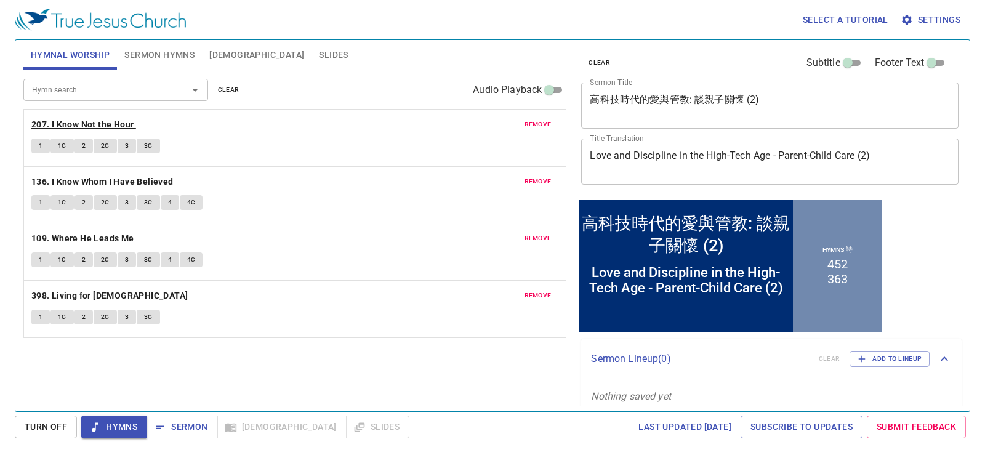
click at [101, 121] on b "207. I Know Not the Hour" at bounding box center [82, 124] width 103 height 15
click at [39, 145] on span "1" at bounding box center [41, 145] width 4 height 11
click at [47, 143] on button "1" at bounding box center [40, 145] width 18 height 15
click at [58, 144] on span "1C" at bounding box center [62, 145] width 9 height 11
click at [84, 148] on span "2" at bounding box center [84, 145] width 4 height 11
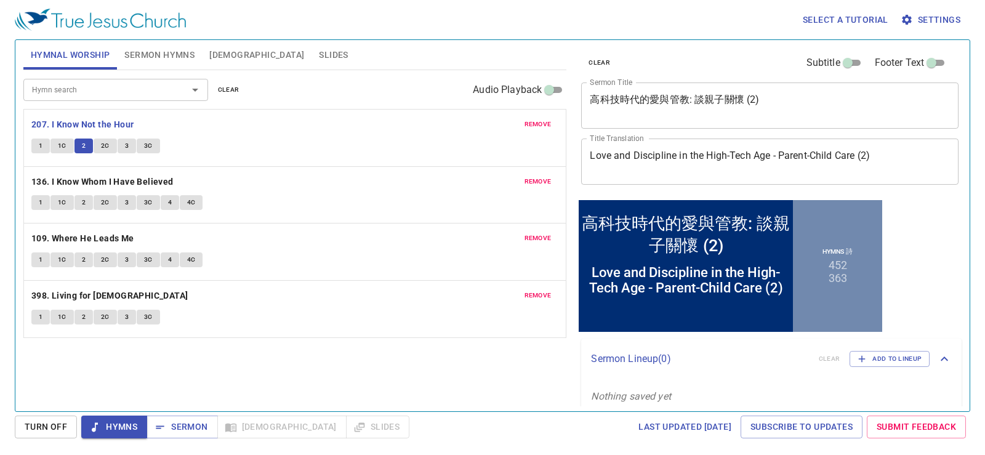
click at [105, 143] on span "2C" at bounding box center [105, 145] width 9 height 11
click at [126, 143] on span "3" at bounding box center [127, 145] width 4 height 11
click at [153, 146] on button "3C" at bounding box center [148, 145] width 23 height 15
click at [122, 424] on span "Hymns" at bounding box center [114, 426] width 46 height 15
click at [108, 182] on b "136. I Know Whom I Have Believed" at bounding box center [102, 181] width 142 height 15
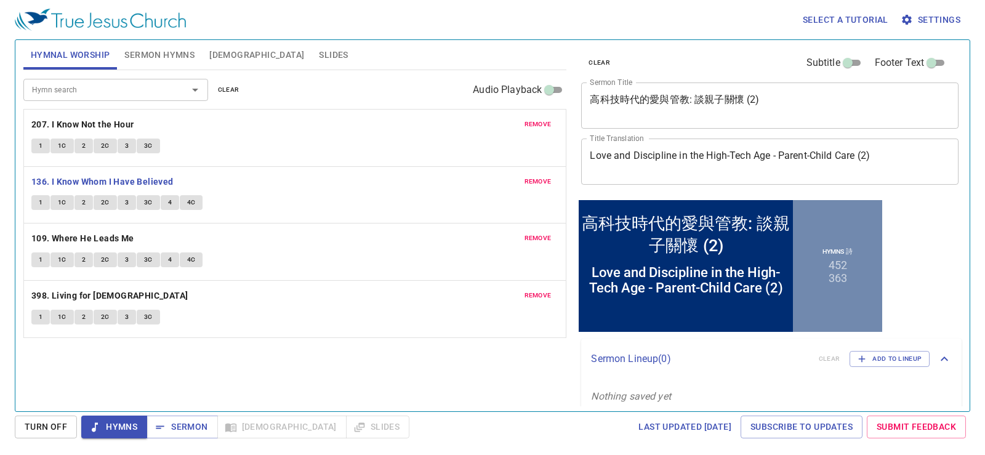
click at [45, 203] on button "1" at bounding box center [40, 202] width 18 height 15
click at [58, 201] on span "1C" at bounding box center [62, 202] width 9 height 11
click at [81, 201] on button "2" at bounding box center [83, 202] width 18 height 15
click at [105, 206] on span "2C" at bounding box center [105, 202] width 9 height 11
click at [126, 206] on span "3" at bounding box center [127, 202] width 4 height 11
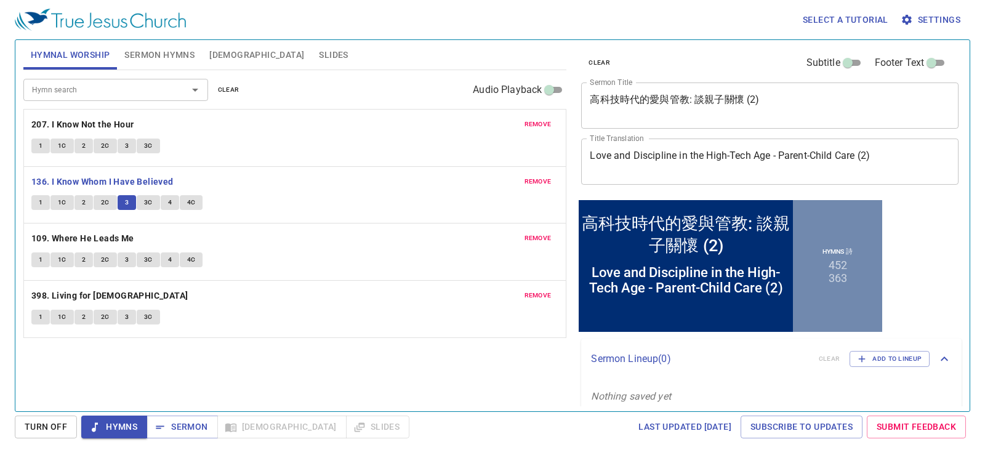
click at [138, 204] on button "3C" at bounding box center [148, 202] width 23 height 15
click at [173, 206] on button "4" at bounding box center [170, 202] width 18 height 15
click at [180, 200] on button "4C" at bounding box center [191, 202] width 23 height 15
click at [128, 420] on span "Hymns" at bounding box center [114, 426] width 46 height 15
click at [120, 236] on b "109. Where He Leads Me" at bounding box center [82, 238] width 103 height 15
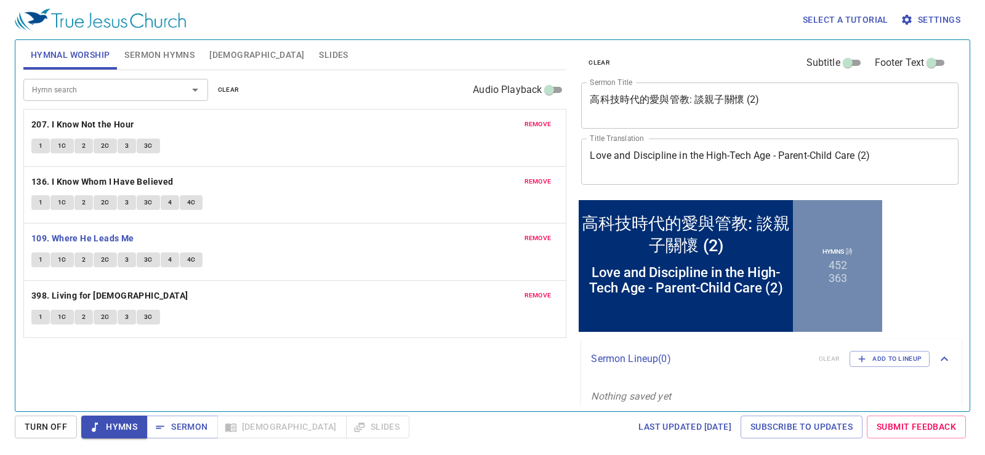
click at [34, 258] on button "1" at bounding box center [40, 259] width 18 height 15
click at [58, 258] on span "1C" at bounding box center [62, 259] width 9 height 11
click at [79, 257] on button "2" at bounding box center [83, 259] width 18 height 15
click at [108, 264] on span "2C" at bounding box center [105, 259] width 9 height 11
click at [126, 262] on span "3" at bounding box center [127, 259] width 4 height 11
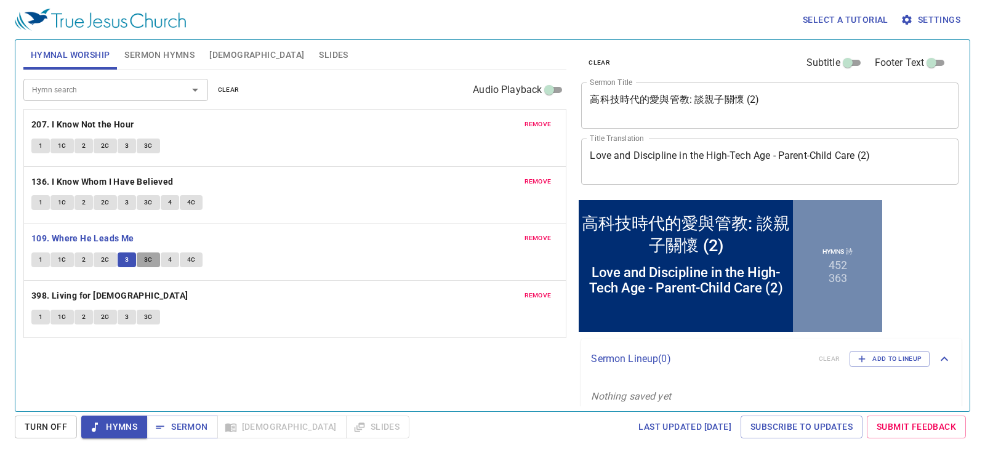
click at [146, 260] on span "3C" at bounding box center [148, 259] width 9 height 11
click at [163, 262] on button "4" at bounding box center [170, 259] width 18 height 15
click at [188, 262] on span "4C" at bounding box center [191, 259] width 9 height 11
click at [127, 414] on div "Select a tutorial Settings Hymnal Worship Sermon Hymns Bible Slides Hymn search…" at bounding box center [492, 227] width 985 height 455
click at [121, 421] on span "Hymns" at bounding box center [114, 426] width 46 height 15
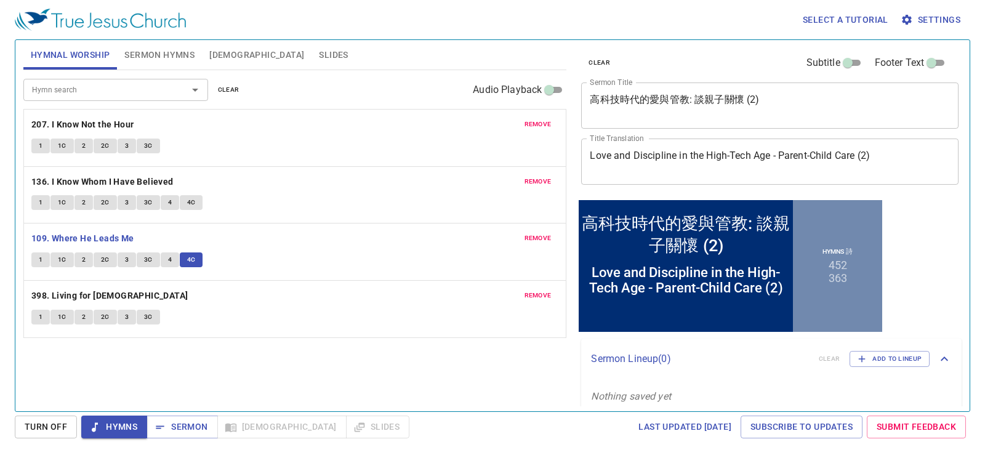
click at [176, 414] on div "Select a tutorial Settings Hymnal Worship Sermon Hymns Bible Slides Hymn search…" at bounding box center [492, 227] width 985 height 455
click at [176, 421] on span "Sermon" at bounding box center [181, 426] width 51 height 15
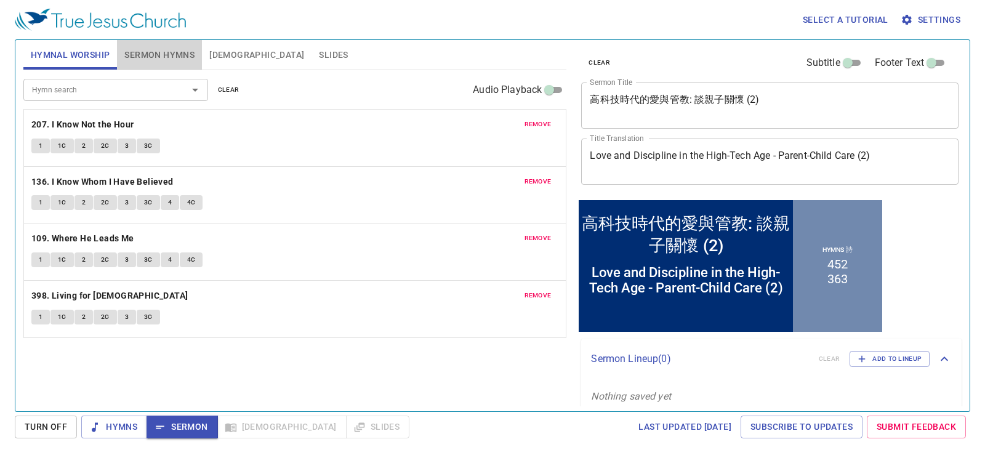
click at [164, 59] on span "Sermon Hymns" at bounding box center [159, 54] width 70 height 15
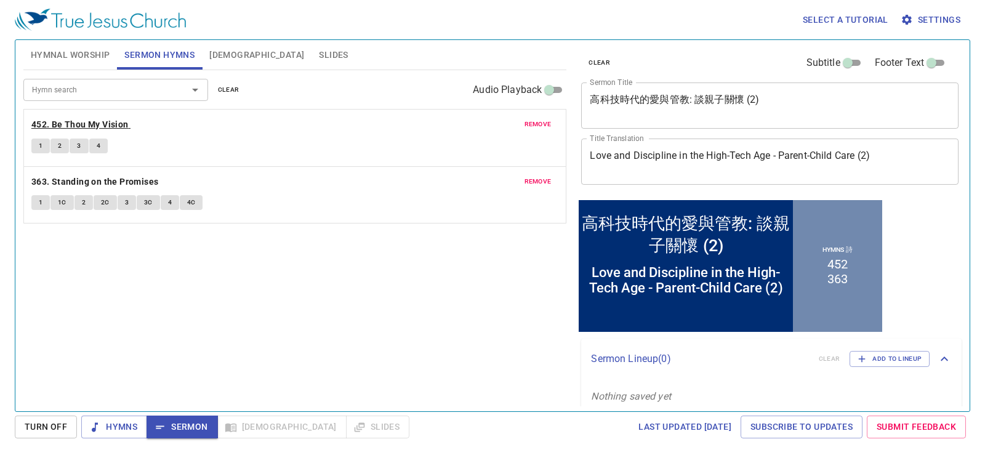
click at [106, 120] on b "452. Be Thou My Vision" at bounding box center [79, 124] width 97 height 15
click at [36, 150] on button "1" at bounding box center [40, 145] width 18 height 15
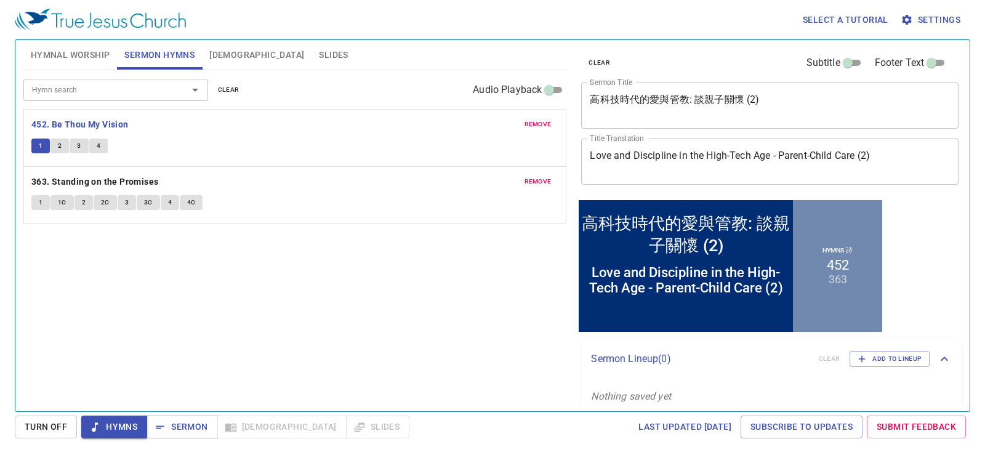
click at [65, 141] on button "2" at bounding box center [59, 145] width 18 height 15
click at [82, 149] on button "3" at bounding box center [79, 145] width 18 height 15
click at [95, 147] on button "4" at bounding box center [98, 145] width 18 height 15
click at [175, 422] on span "Sermon" at bounding box center [181, 426] width 51 height 15
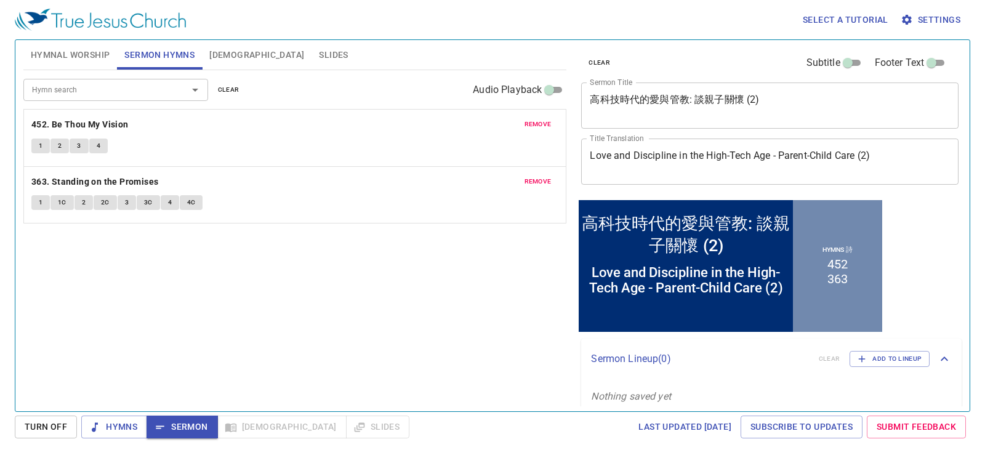
click at [301, 293] on div "Hymn search Hymn search clear Audio Playback remove 452. Be Thou My Vision 1 2 …" at bounding box center [294, 235] width 543 height 331
click at [215, 57] on span "Bible" at bounding box center [256, 54] width 95 height 15
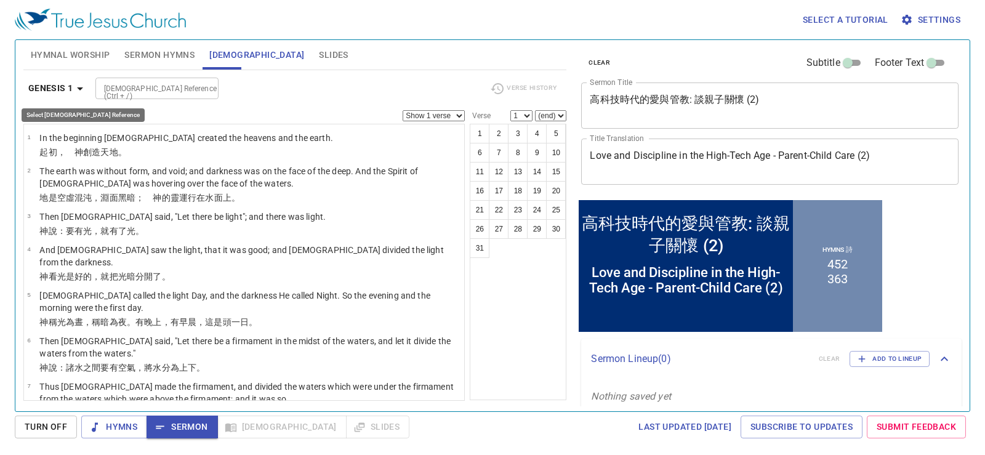
click at [44, 90] on b "Genesis 1" at bounding box center [50, 88] width 45 height 15
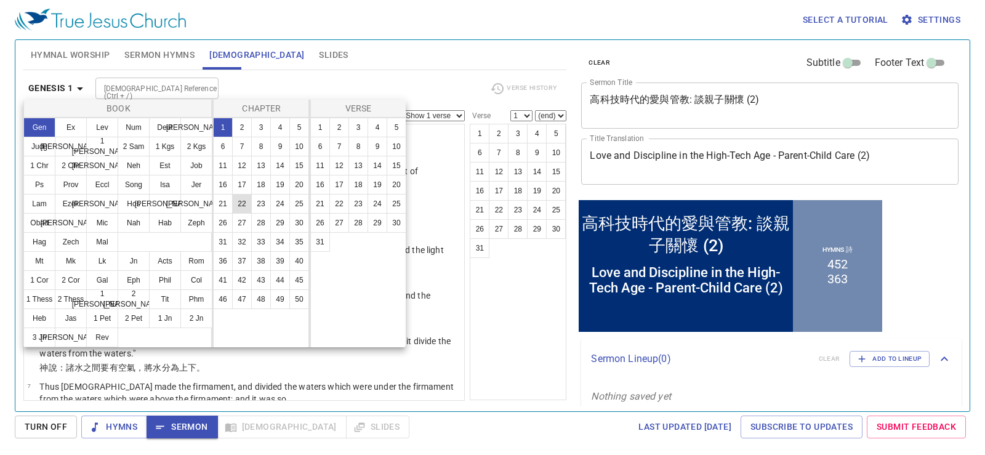
click at [246, 206] on button "22" at bounding box center [242, 204] width 20 height 20
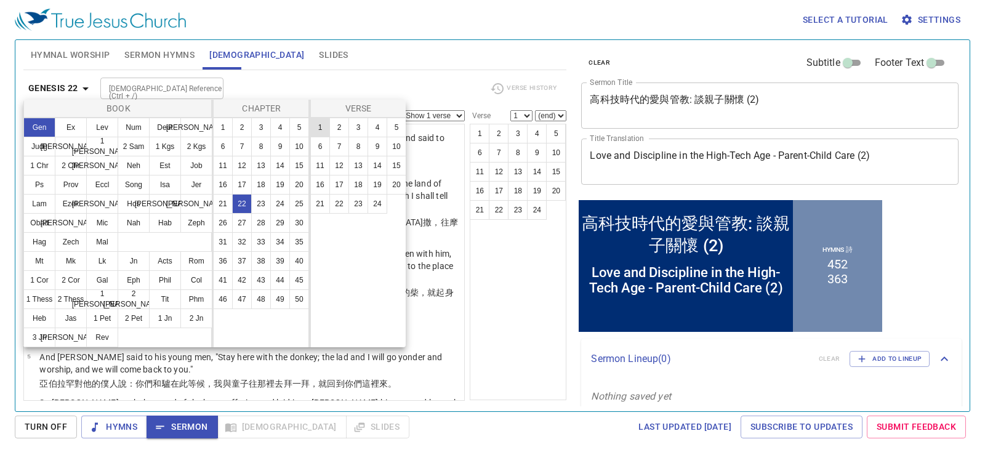
click at [323, 129] on button "1" at bounding box center [320, 128] width 20 height 20
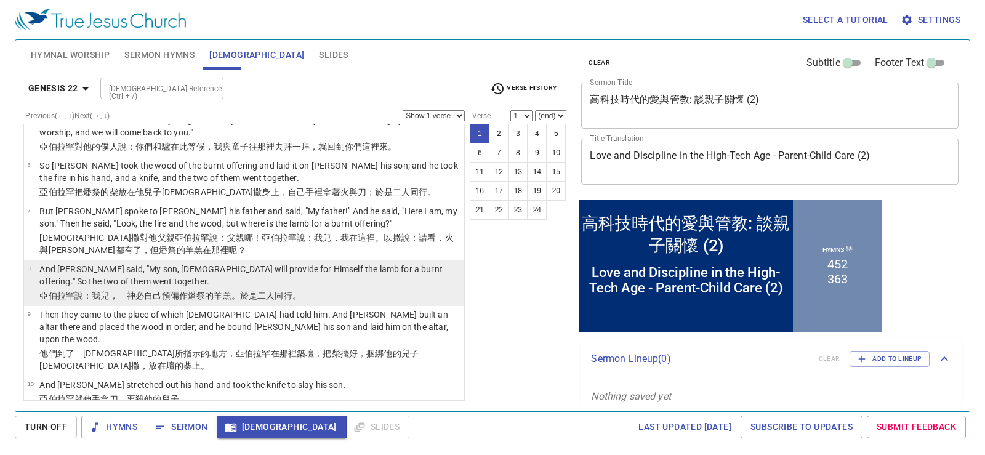
scroll to position [246, 0]
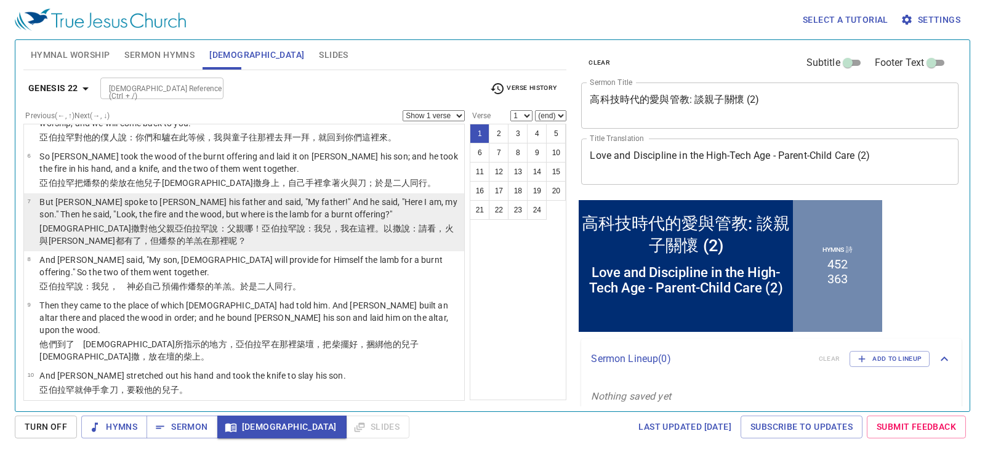
click at [156, 207] on p "But [PERSON_NAME] spoke to [PERSON_NAME] his father and said, "My father!" And …" at bounding box center [249, 208] width 421 height 25
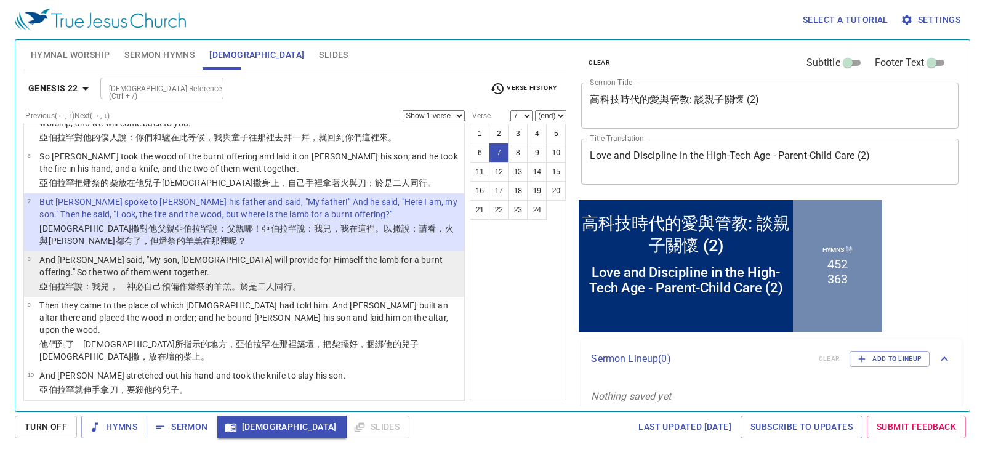
click at [178, 256] on p "And [PERSON_NAME] said, "My son, [DEMOGRAPHIC_DATA] will provide for Himself th…" at bounding box center [249, 266] width 421 height 25
select select "8"
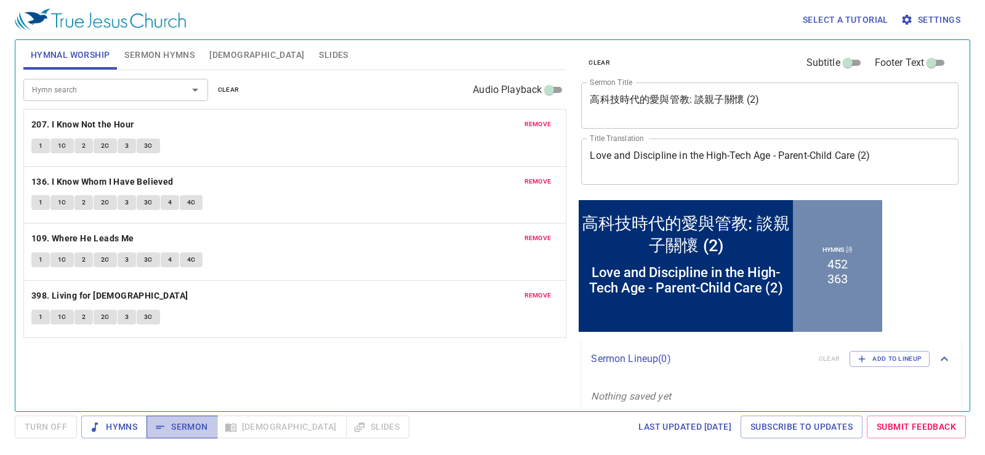
click at [190, 427] on span "Sermon" at bounding box center [181, 426] width 51 height 15
click at [162, 52] on span "Sermon Hymns" at bounding box center [159, 54] width 70 height 15
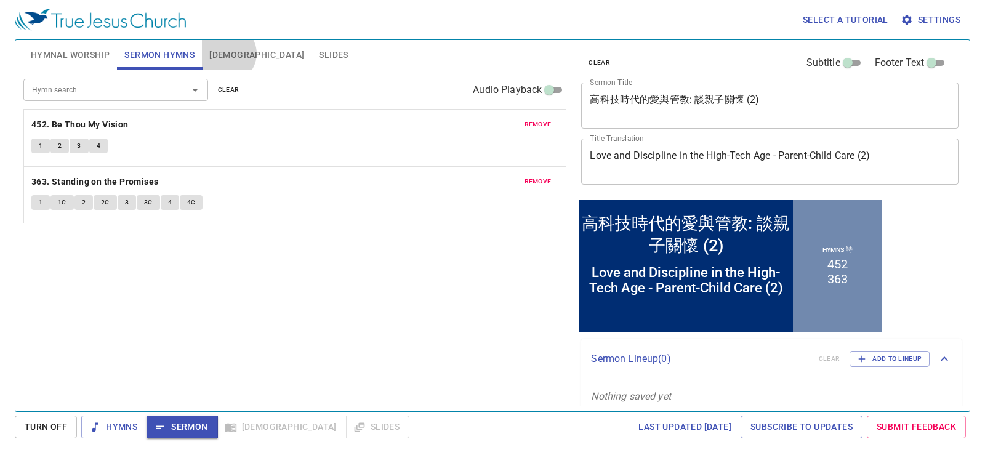
click at [227, 54] on span "Bible" at bounding box center [256, 54] width 95 height 15
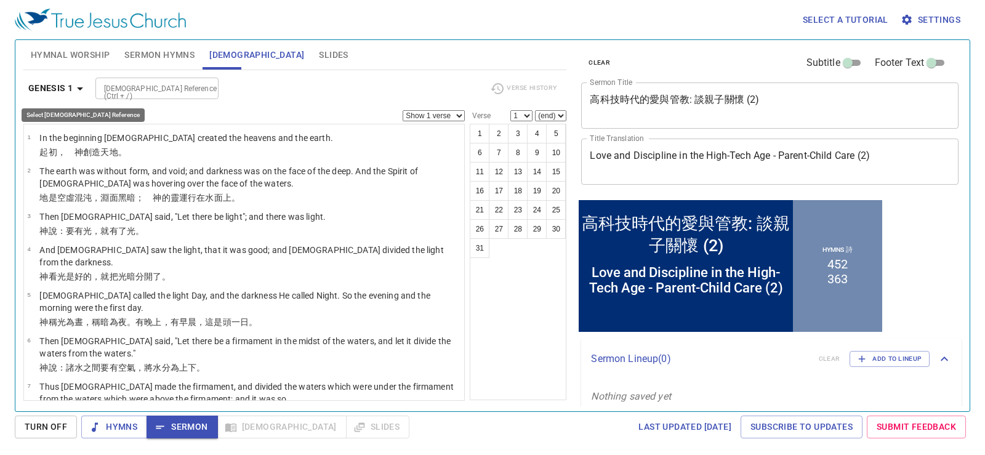
click at [70, 84] on b "Genesis 1" at bounding box center [50, 88] width 45 height 15
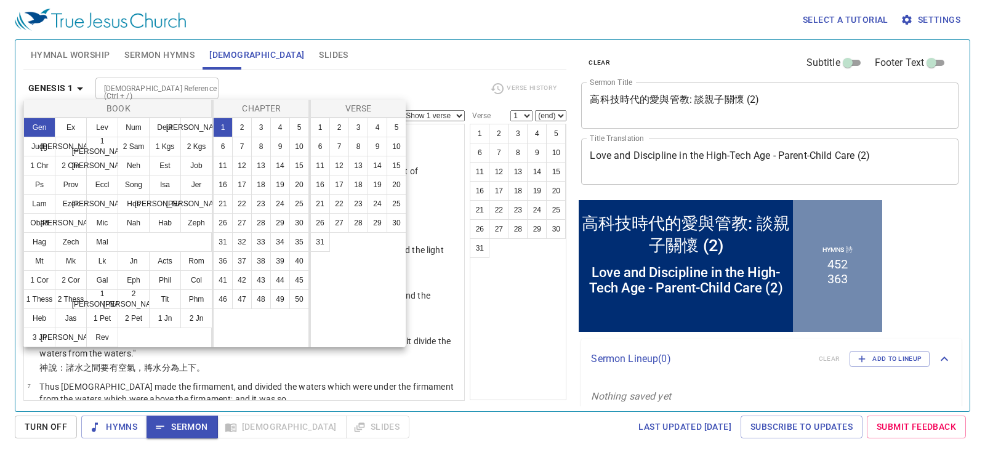
click at [435, 20] on div at bounding box center [492, 227] width 985 height 455
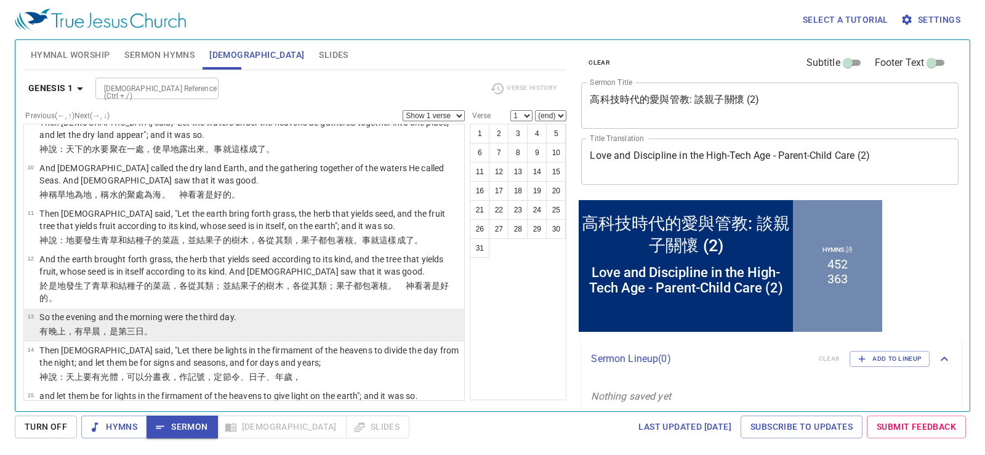
scroll to position [369, 0]
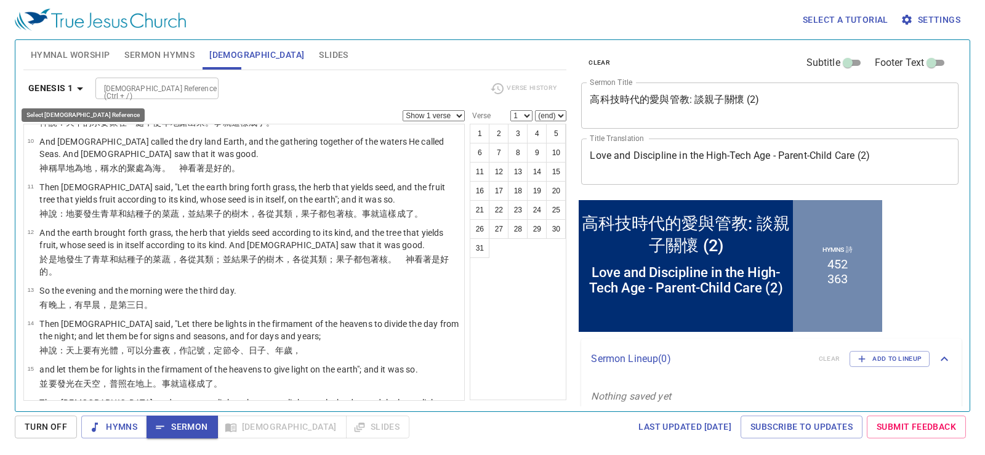
click at [81, 92] on icon "button" at bounding box center [80, 88] width 15 height 15
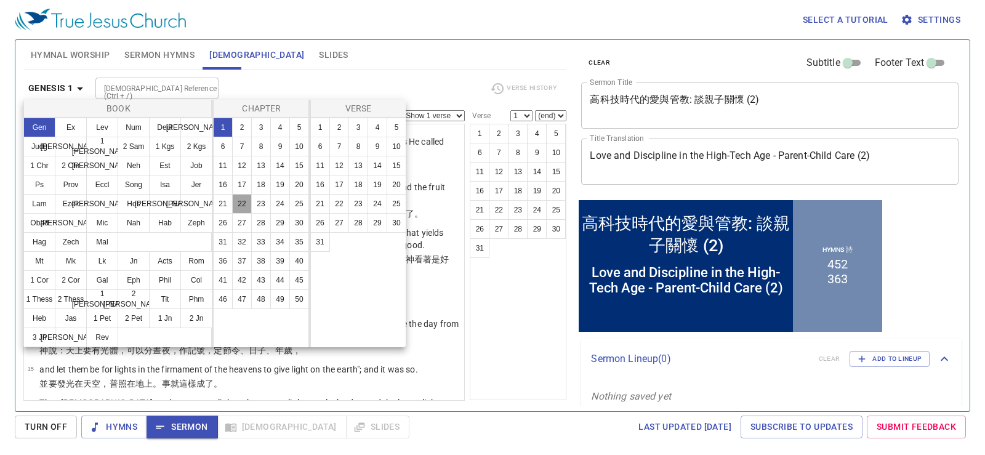
click at [245, 206] on button "22" at bounding box center [242, 204] width 20 height 20
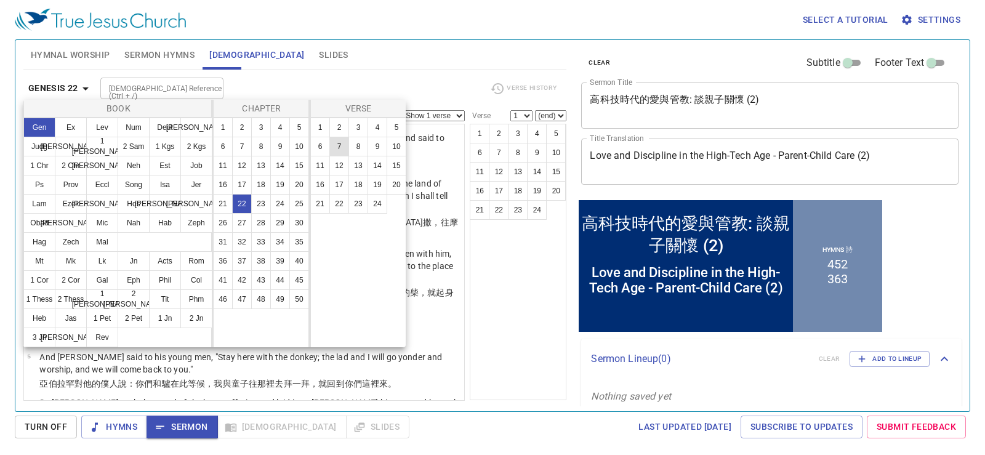
click at [342, 147] on button "7" at bounding box center [339, 147] width 20 height 20
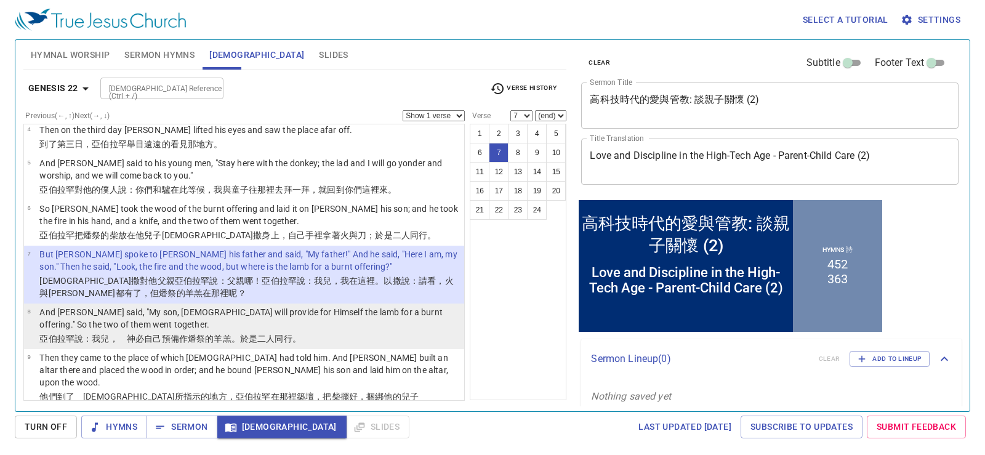
click at [287, 307] on p "And [PERSON_NAME] said, "My son, [DEMOGRAPHIC_DATA] will provide for Himself th…" at bounding box center [249, 318] width 421 height 25
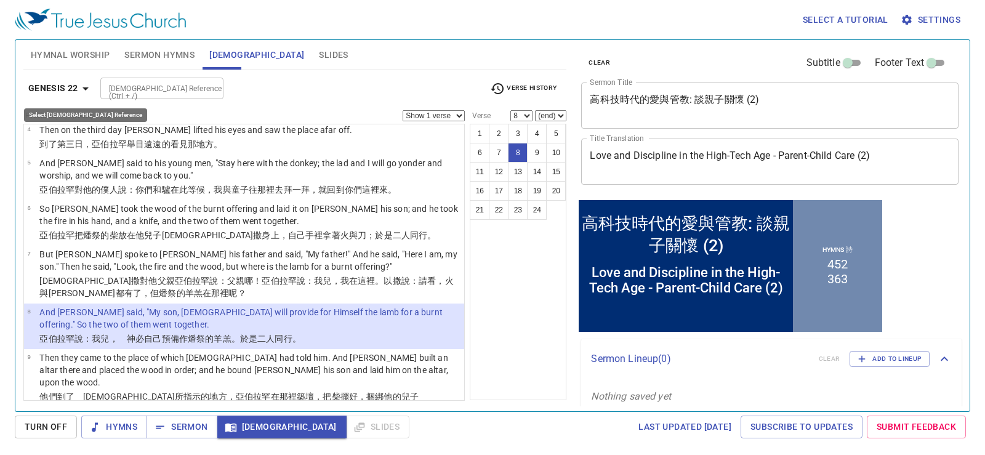
click at [54, 82] on b "Genesis 22" at bounding box center [53, 88] width 50 height 15
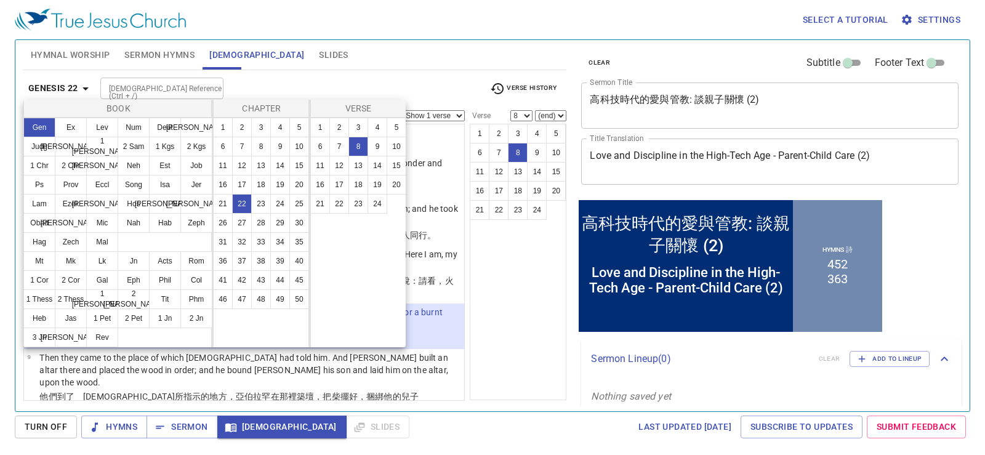
click at [54, 82] on div at bounding box center [492, 227] width 985 height 455
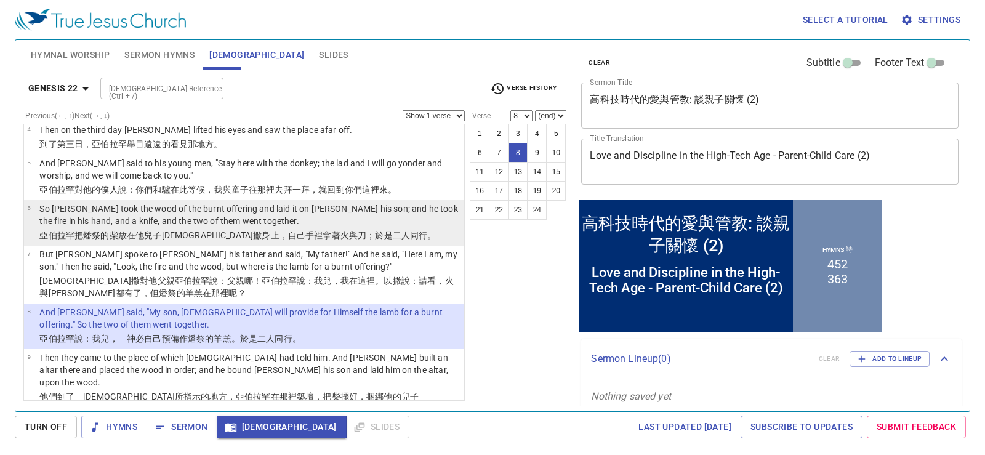
click at [138, 202] on p "So [PERSON_NAME] took the wood of the burnt offering and laid it on [PERSON_NAM…" at bounding box center [249, 214] width 421 height 25
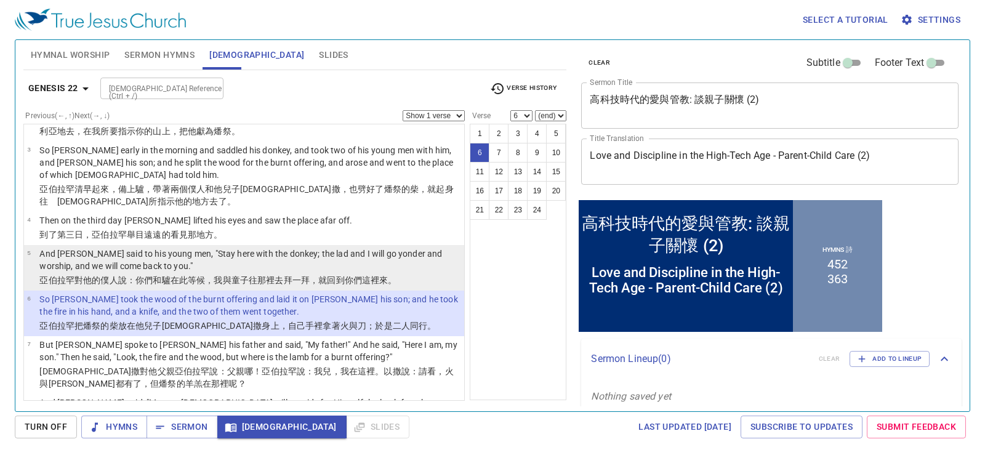
scroll to position [123, 0]
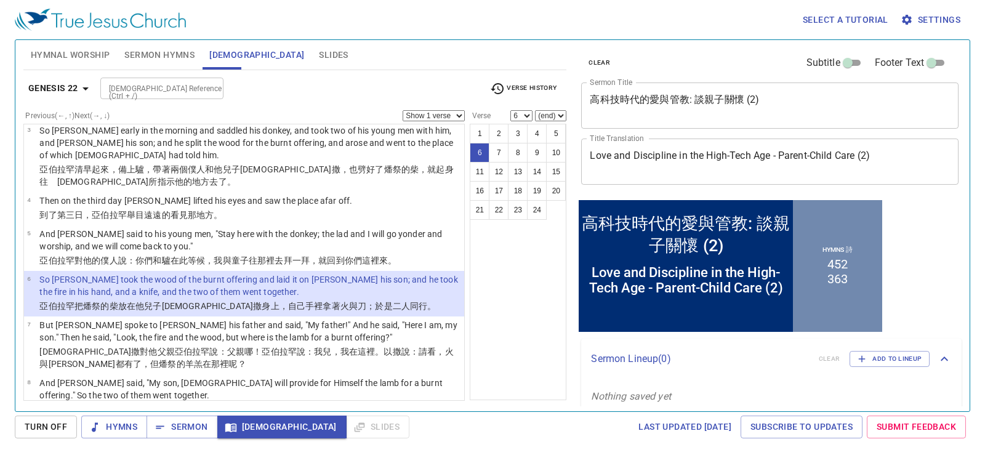
click at [148, 303] on li "6 So Abraham took the wood of the burnt offering and laid it on Isaac his son; …" at bounding box center [244, 294] width 441 height 46
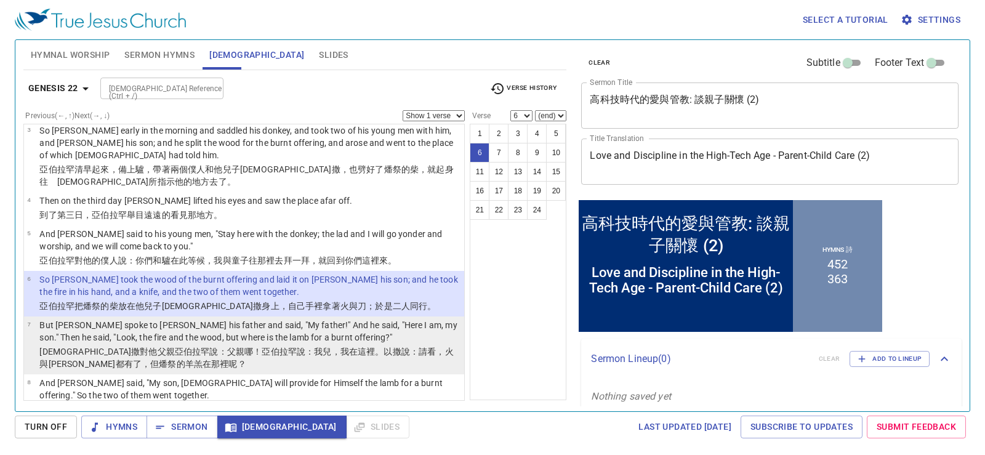
click at [140, 319] on p "But [PERSON_NAME] spoke to [PERSON_NAME] his father and said, "My father!" And …" at bounding box center [249, 331] width 421 height 25
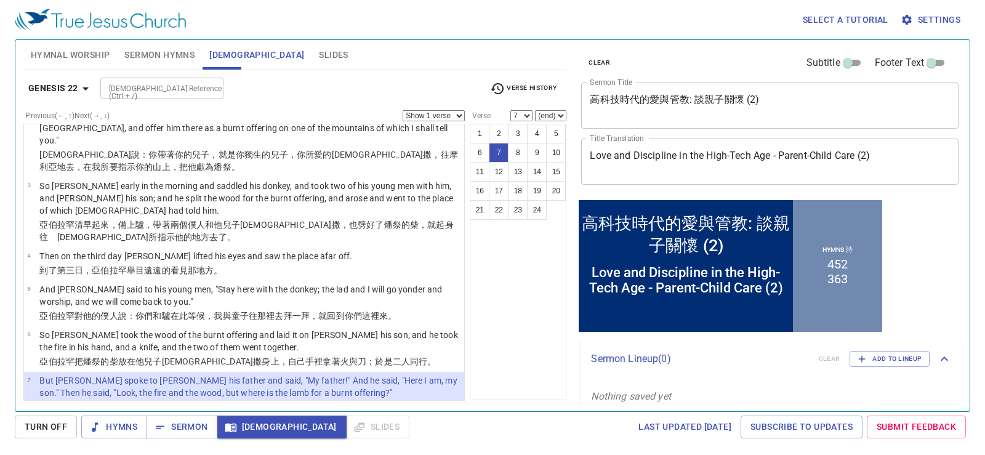
scroll to position [0, 0]
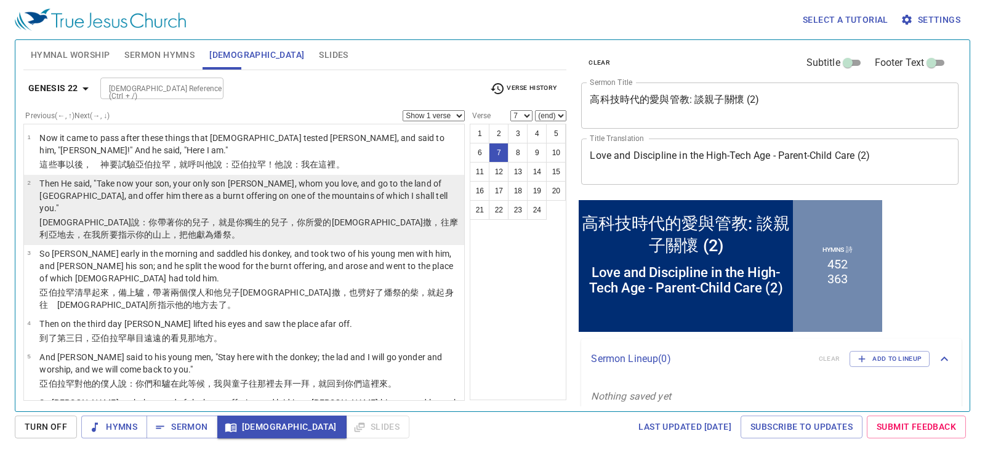
click at [126, 217] on wh1121 "，就是你獨生 的兒子，你所愛 的以撒 ，往 摩利亞 地 去，在我所要指示 你的山 上，把他獻 為燔祭 。" at bounding box center [248, 228] width 419 height 22
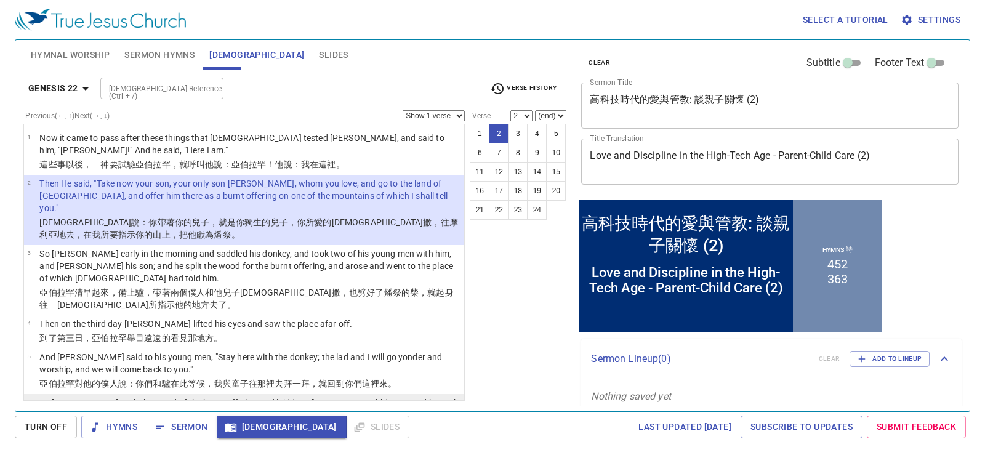
click at [87, 394] on li "6 So Abraham took the wood of the burnt offering and laid it on Isaac his son; …" at bounding box center [244, 417] width 441 height 46
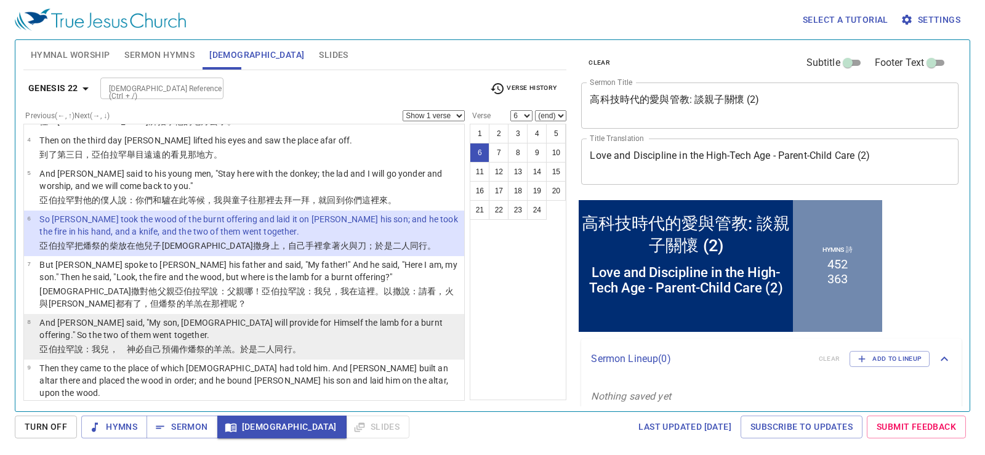
scroll to position [204, 0]
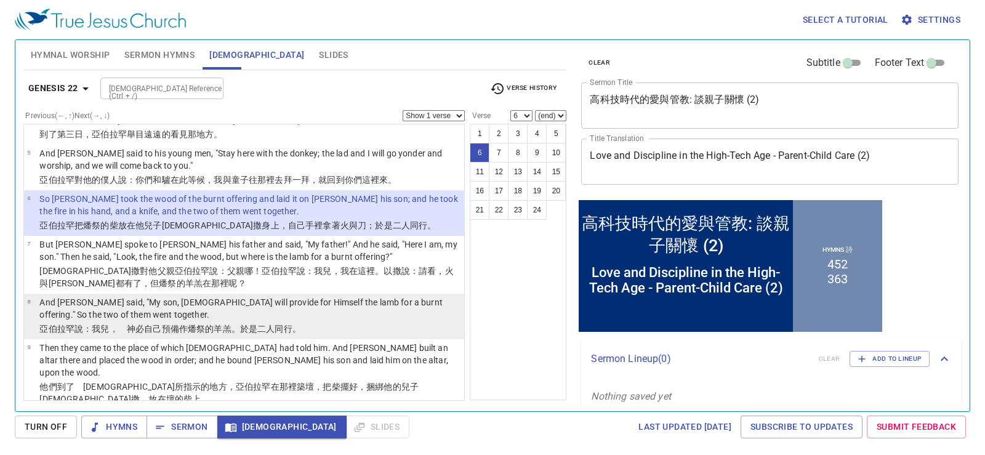
click at [193, 296] on p "And [PERSON_NAME] said, "My son, [DEMOGRAPHIC_DATA] will provide for Himself th…" at bounding box center [249, 308] width 421 height 25
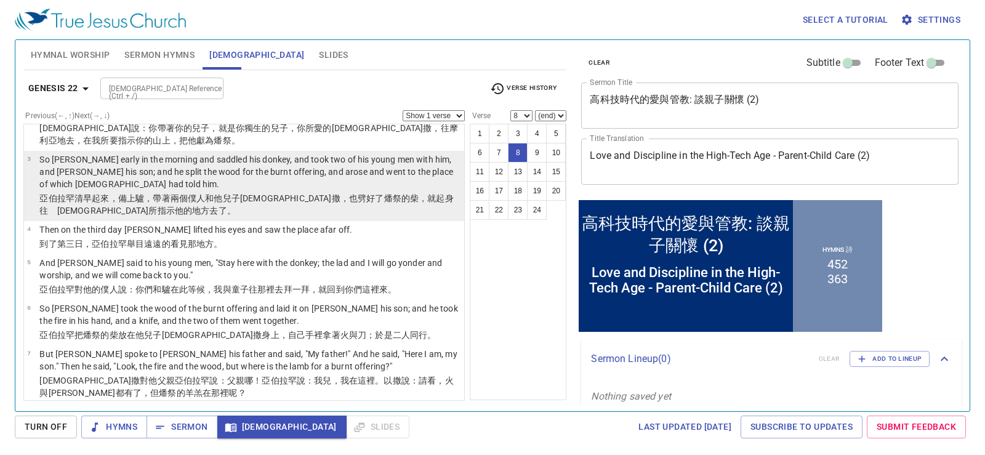
scroll to position [0, 0]
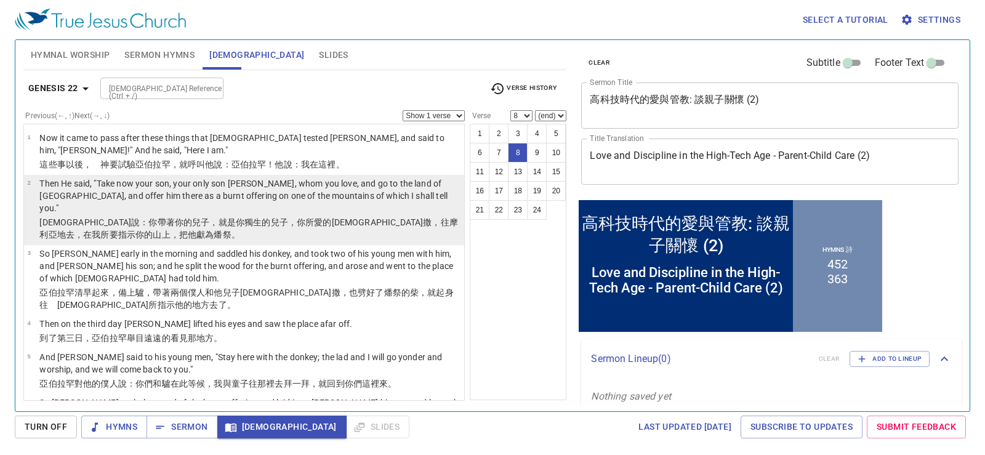
click at [289, 217] on wh3212 "摩利亞 地 去，在我所要指示 你的山 上，把他獻 為燔祭 。" at bounding box center [248, 228] width 419 height 22
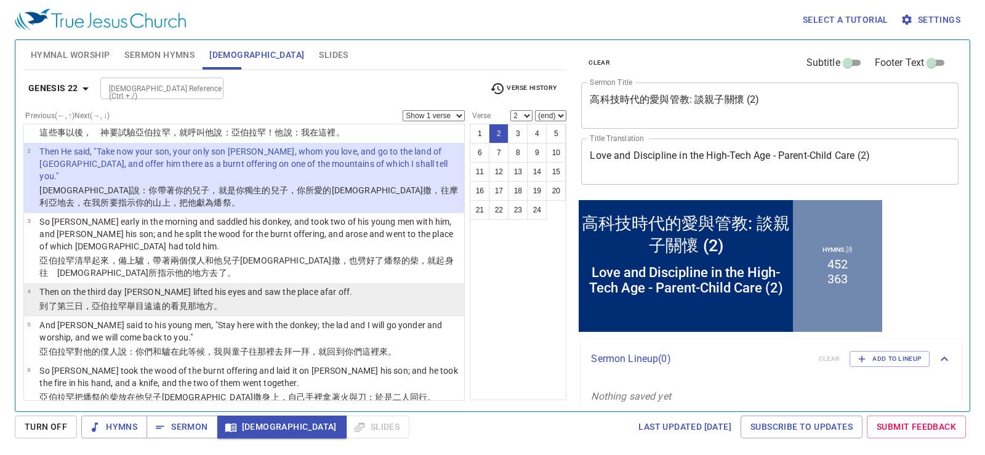
scroll to position [62, 0]
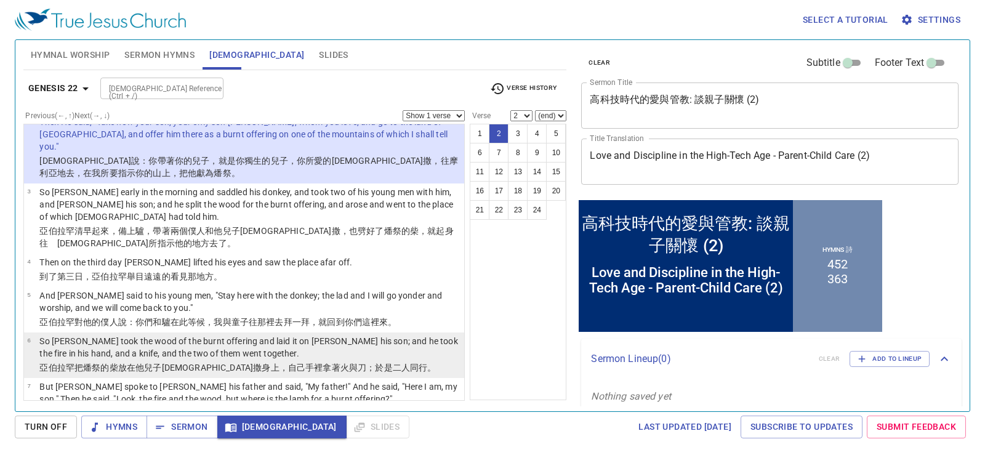
click at [210, 335] on p "So [PERSON_NAME] took the wood of the burnt offering and laid it on [PERSON_NAM…" at bounding box center [249, 347] width 421 height 25
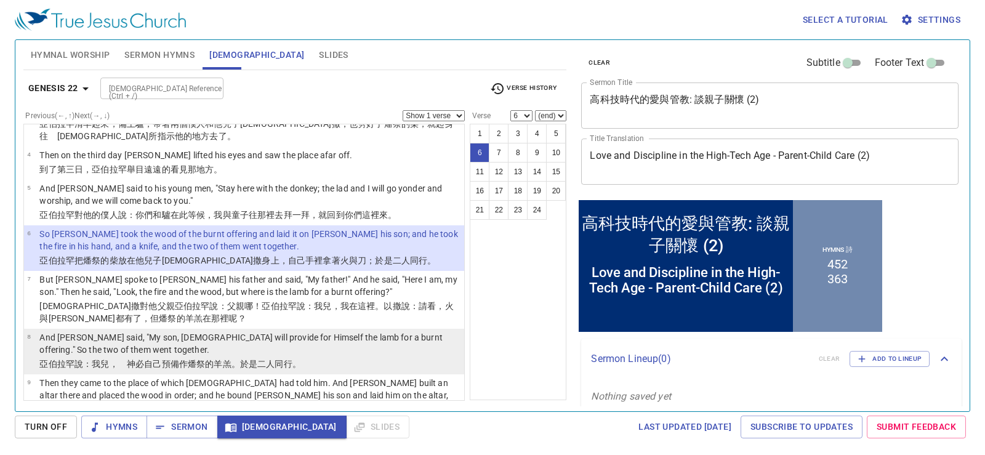
scroll to position [185, 0]
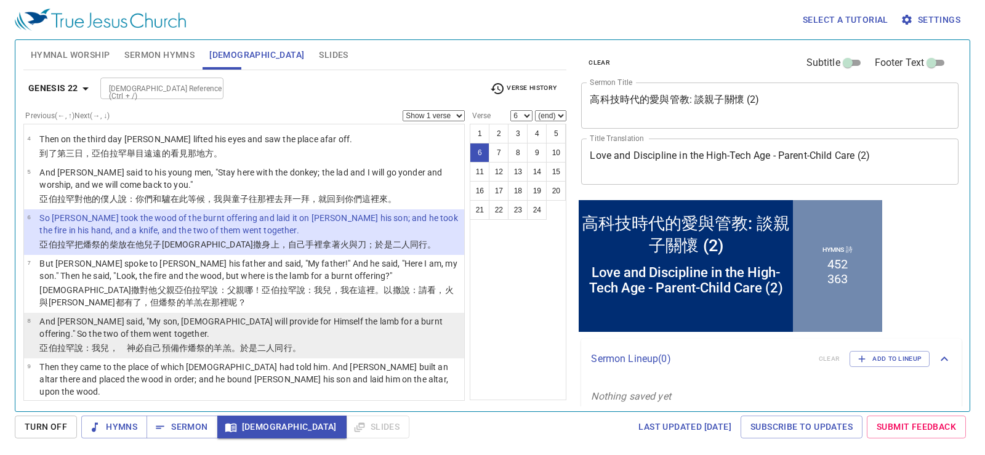
click at [164, 343] on wh430 "必自己預備 作燔祭 的羊羔 。於是二人 同 行 。" at bounding box center [218, 348] width 166 height 10
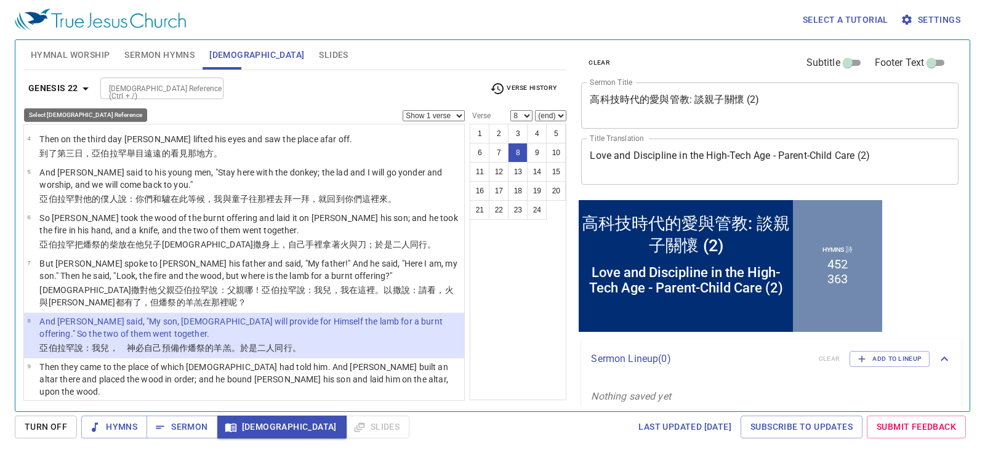
click at [68, 86] on b "Genesis 22" at bounding box center [53, 88] width 50 height 15
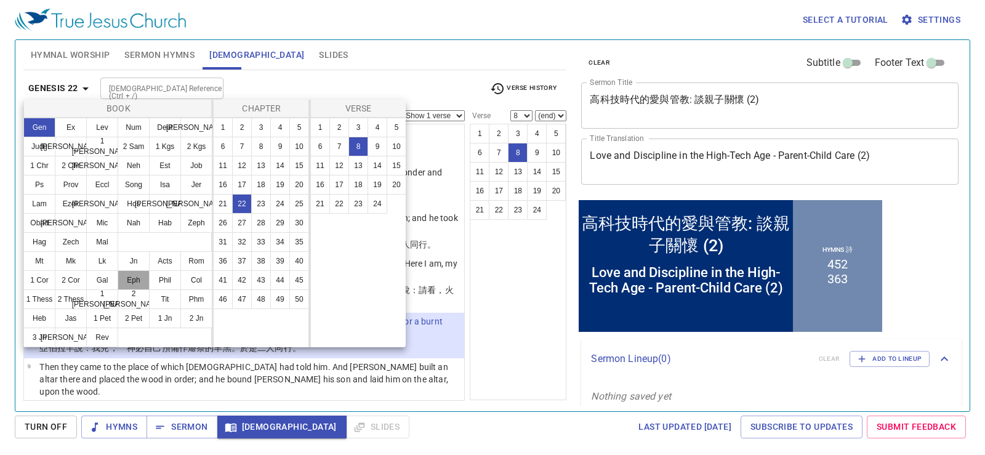
click at [135, 278] on button "Eph" at bounding box center [134, 280] width 32 height 20
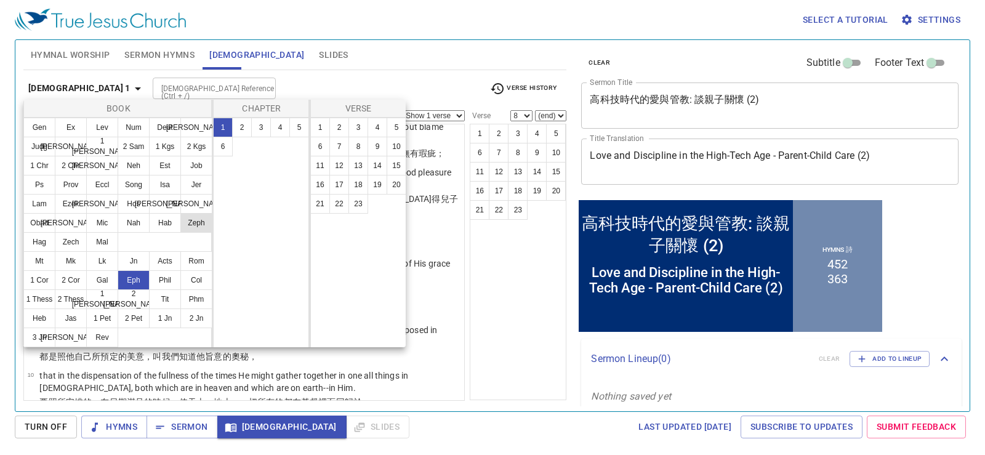
scroll to position [0, 0]
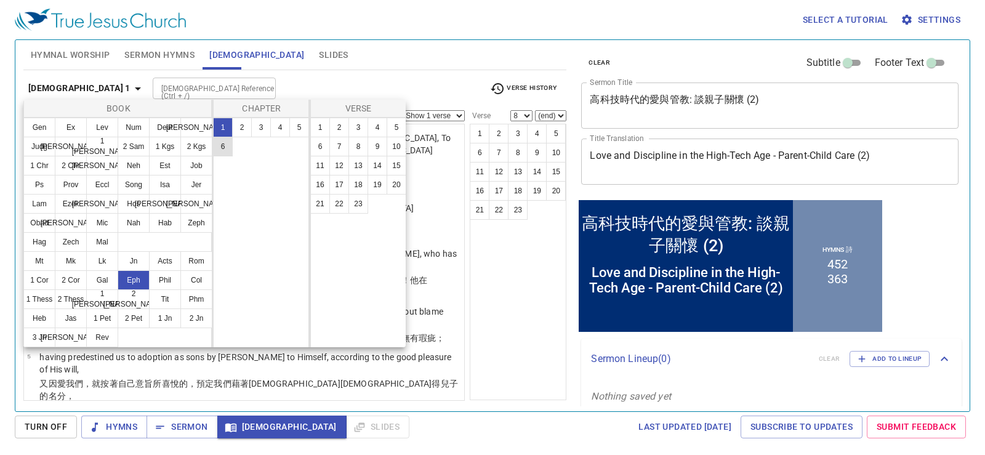
click at [224, 145] on button "6" at bounding box center [223, 147] width 20 height 20
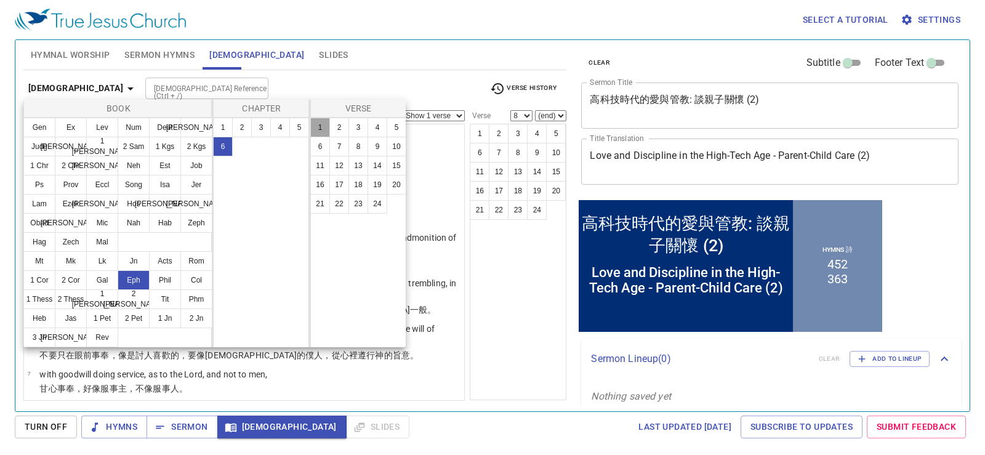
click at [321, 127] on button "1" at bounding box center [320, 128] width 20 height 20
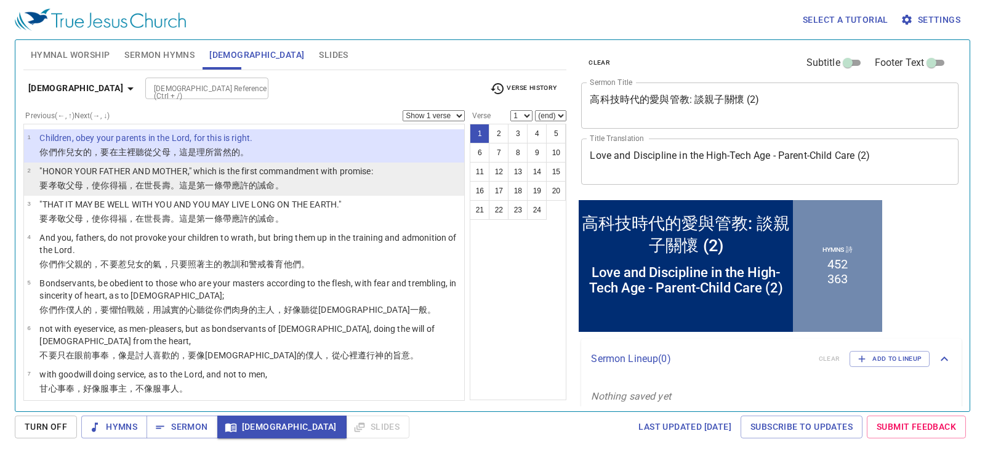
click at [268, 186] on wg1860 "的誡命 。" at bounding box center [266, 185] width 35 height 10
select select "2"
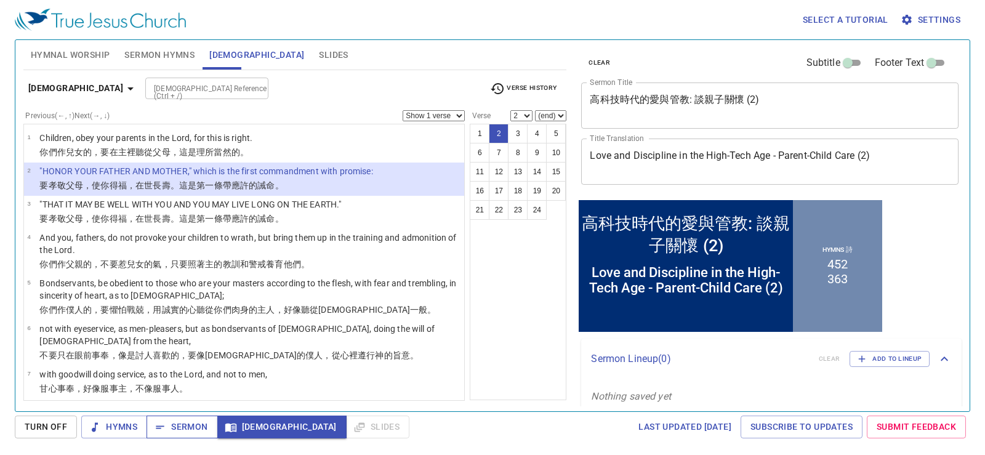
click at [199, 428] on span "Sermon" at bounding box center [181, 426] width 51 height 15
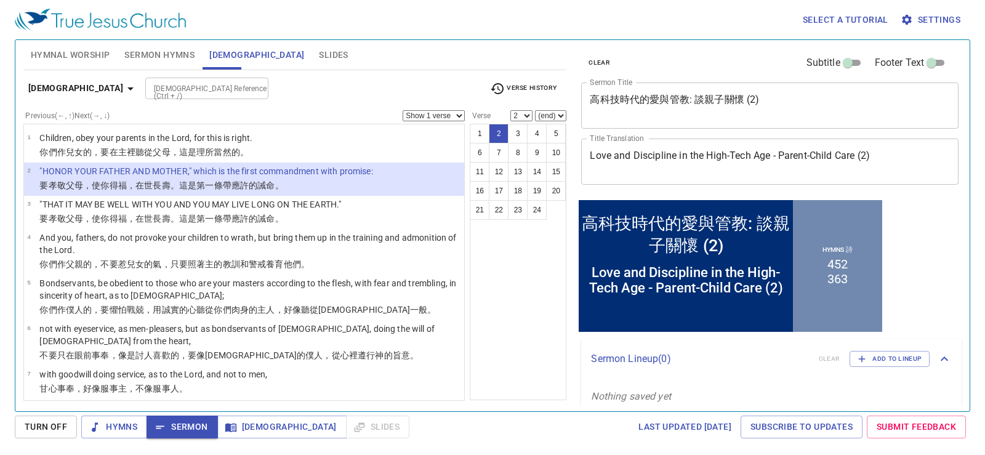
click at [87, 54] on span "Hymnal Worship" at bounding box center [70, 54] width 79 height 15
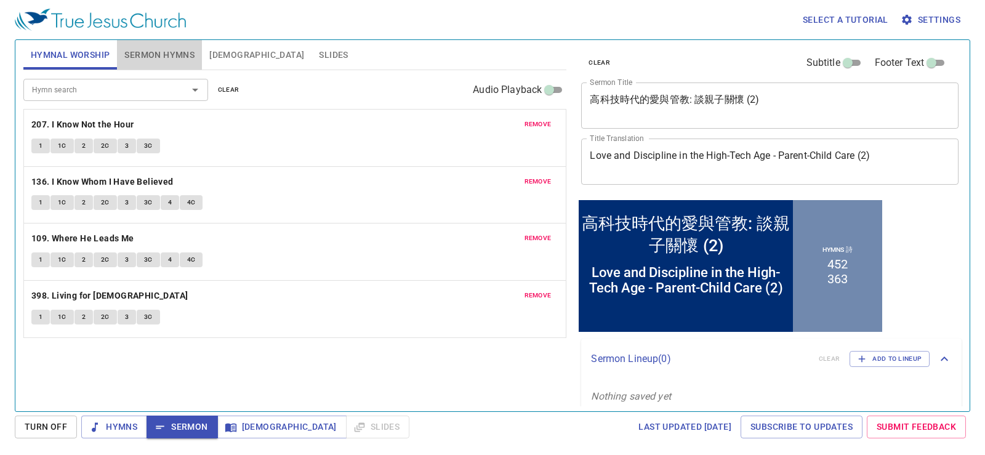
click at [140, 55] on span "Sermon Hymns" at bounding box center [159, 54] width 70 height 15
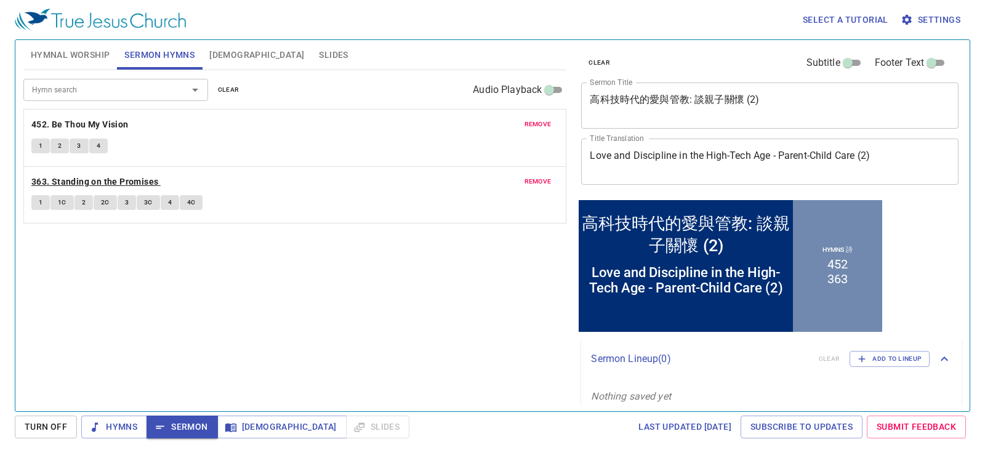
click at [46, 182] on b "363. Standing on the Promises" at bounding box center [94, 181] width 127 height 15
click at [36, 202] on button "1" at bounding box center [40, 202] width 18 height 15
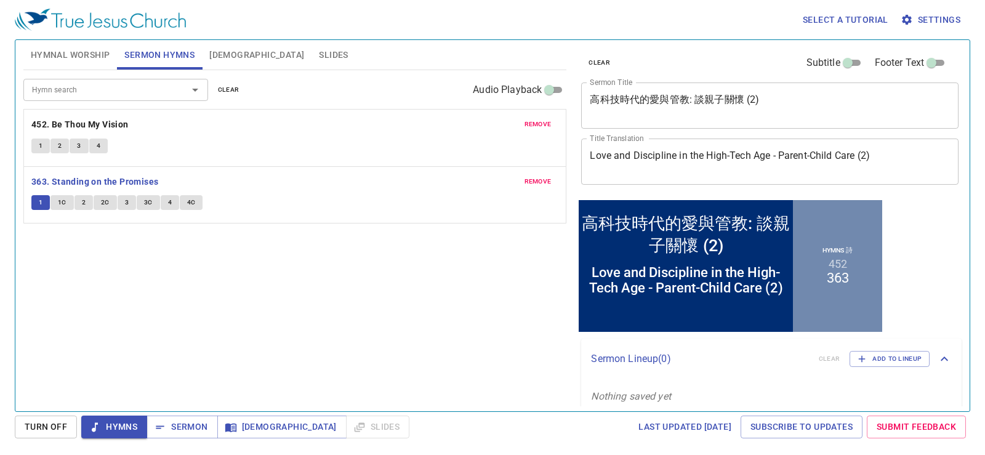
click at [60, 205] on span "1C" at bounding box center [62, 202] width 9 height 11
click at [78, 201] on button "2" at bounding box center [83, 202] width 18 height 15
click at [106, 205] on span "2C" at bounding box center [105, 202] width 9 height 11
click at [129, 200] on button "3" at bounding box center [127, 202] width 18 height 15
click at [151, 206] on span "3C" at bounding box center [148, 202] width 9 height 11
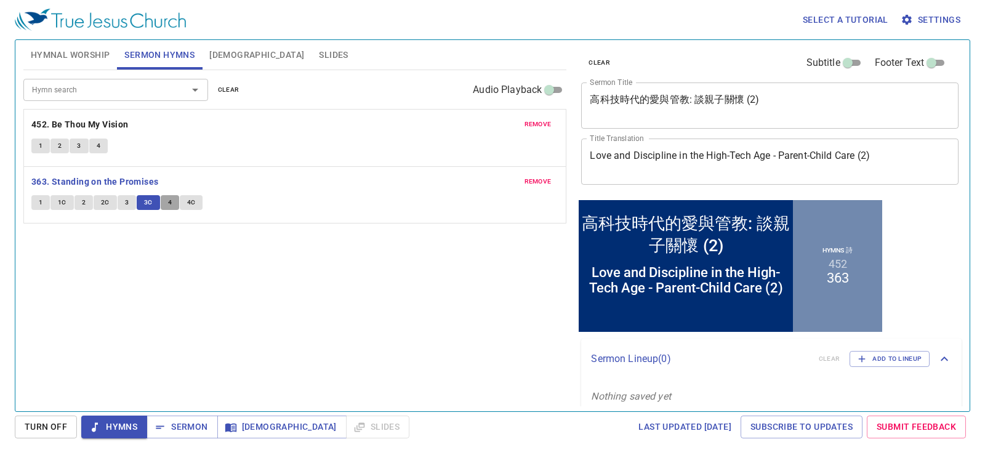
click at [174, 202] on button "4" at bounding box center [170, 202] width 18 height 15
click at [189, 202] on span "4C" at bounding box center [191, 202] width 9 height 11
click at [166, 427] on icon "button" at bounding box center [160, 427] width 12 height 12
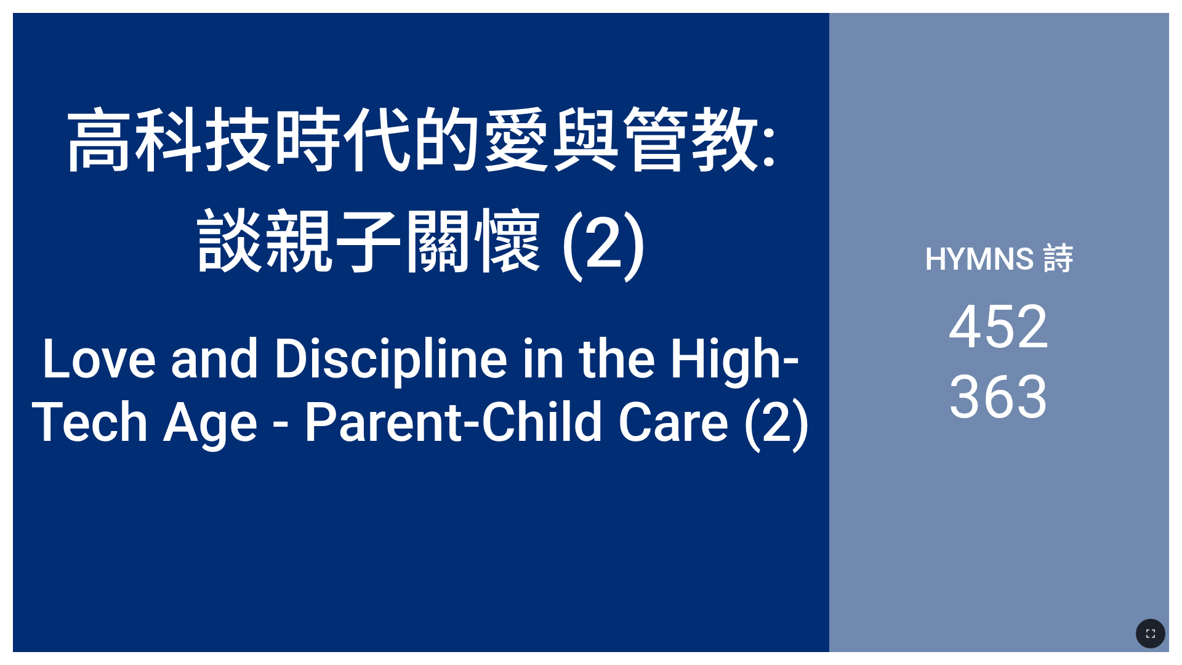
click at [741, 226] on div "高科技時代的愛與管教: 談親子關懷 (2)" at bounding box center [420, 186] width 789 height 202
